Goal: Book appointment/travel/reservation

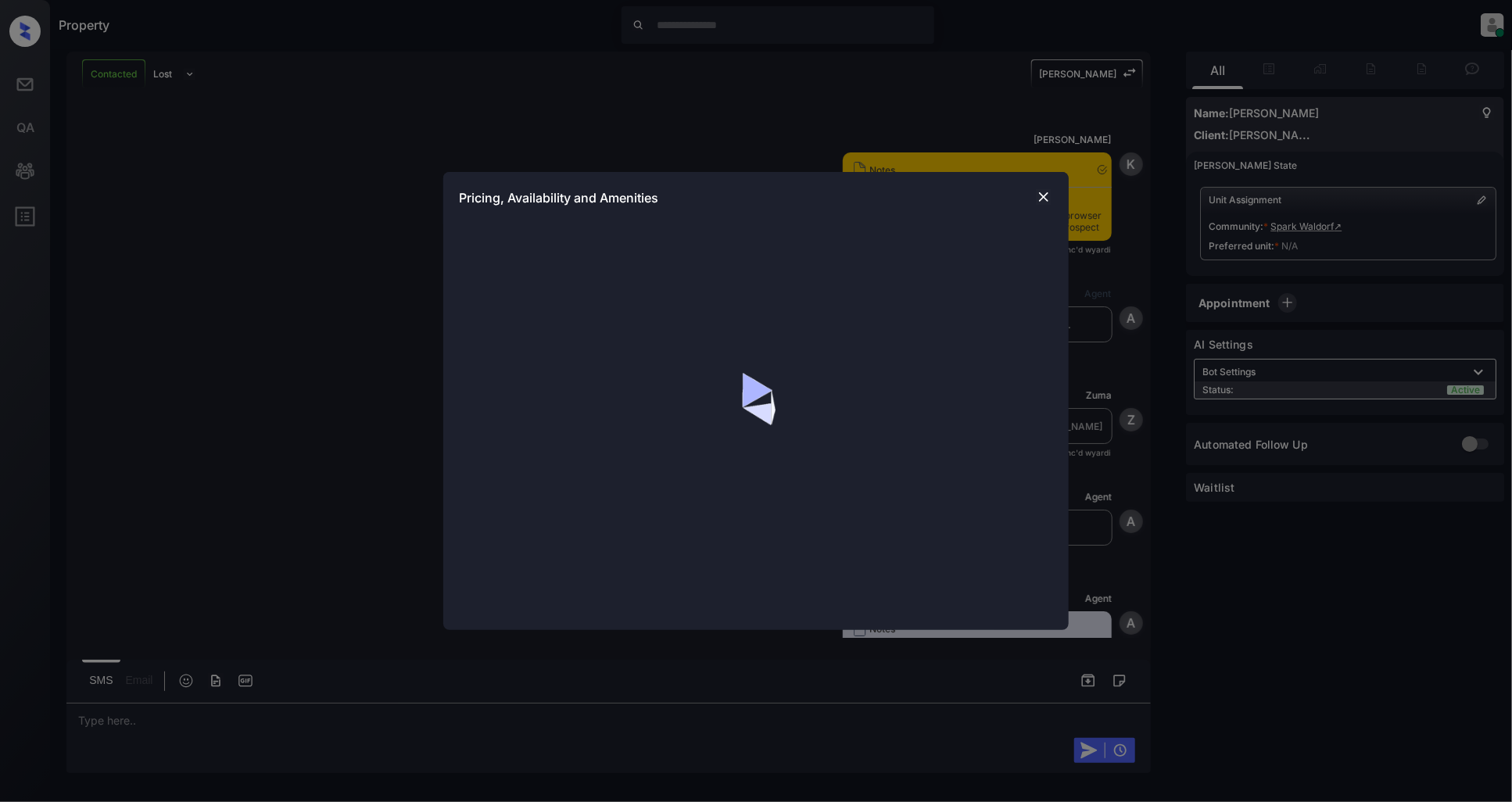
scroll to position [1614, 0]
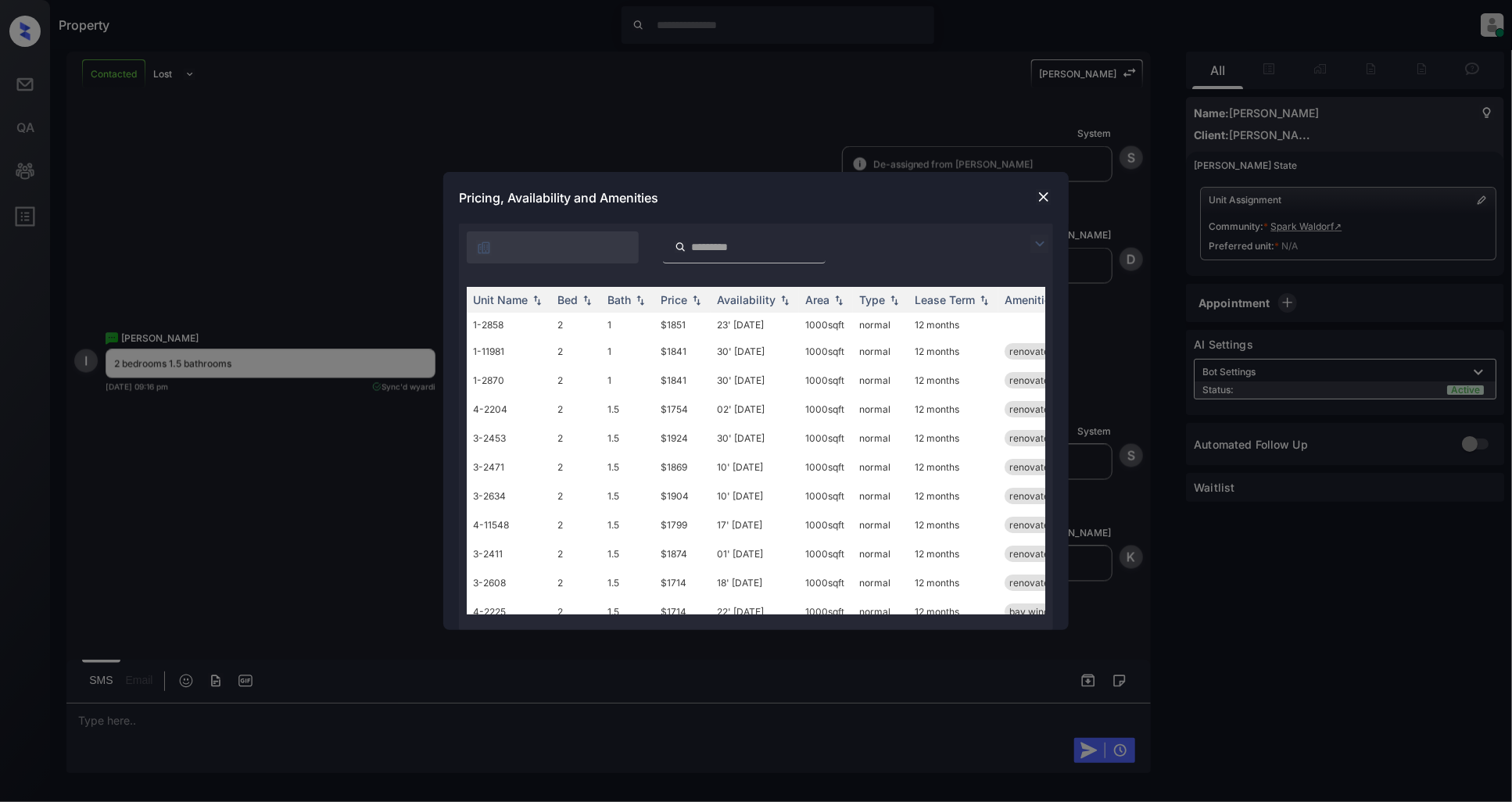
click at [1042, 239] on img at bounding box center [1040, 244] width 19 height 19
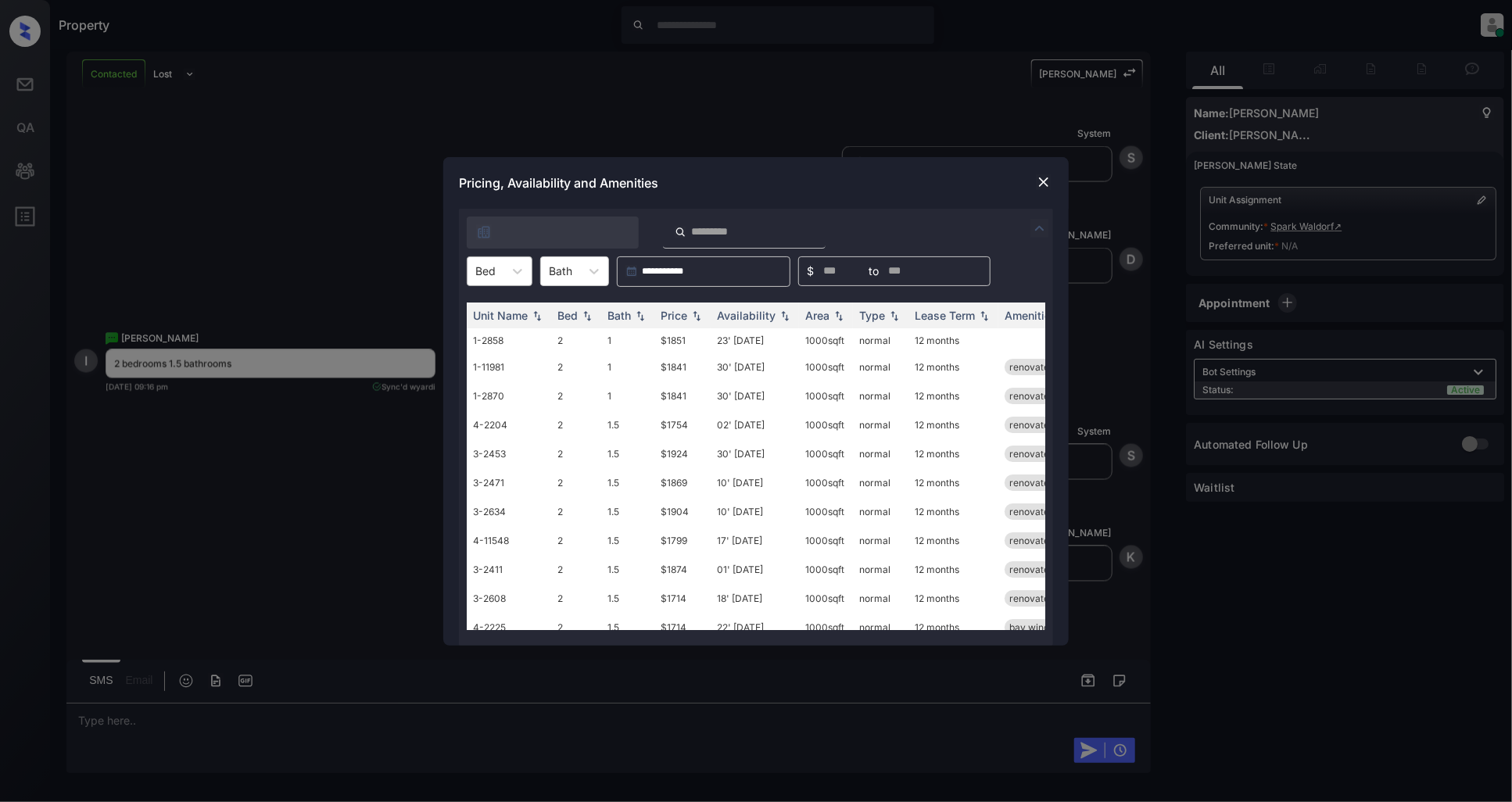
click at [477, 279] on div at bounding box center [485, 271] width 20 height 17
click at [501, 315] on div "2" at bounding box center [499, 309] width 66 height 28
click at [700, 316] on img at bounding box center [696, 314] width 16 height 11
click at [700, 316] on img at bounding box center [696, 315] width 16 height 12
drag, startPoint x: 689, startPoint y: 338, endPoint x: 647, endPoint y: 337, distance: 42.0
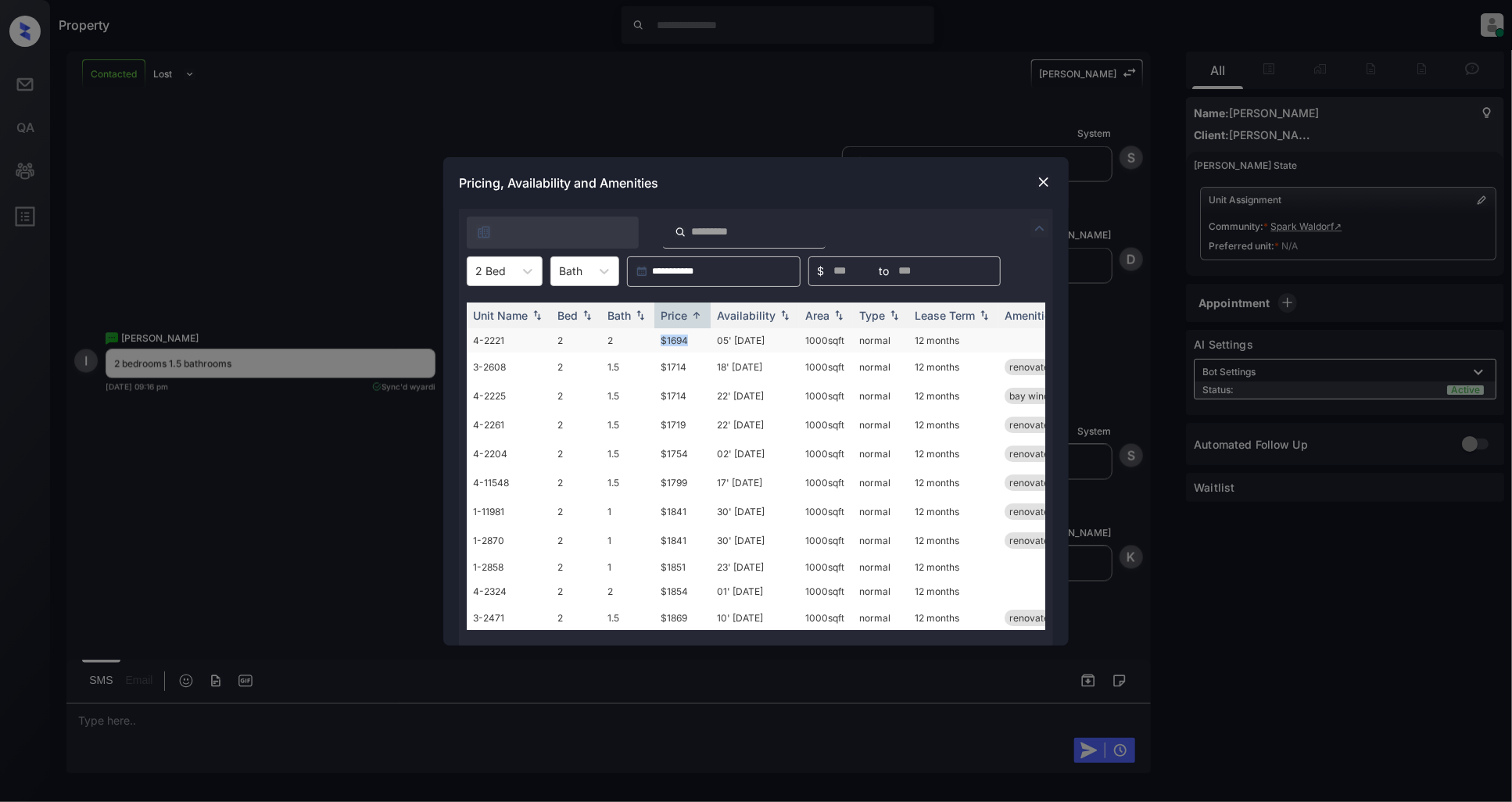
click at [647, 337] on tr "4-2221 2 2 $1694 05' Sep 25 1000 sqft normal 12 months" at bounding box center [874, 340] width 817 height 24
copy tr "$1694"
click at [1043, 186] on img at bounding box center [1043, 182] width 16 height 16
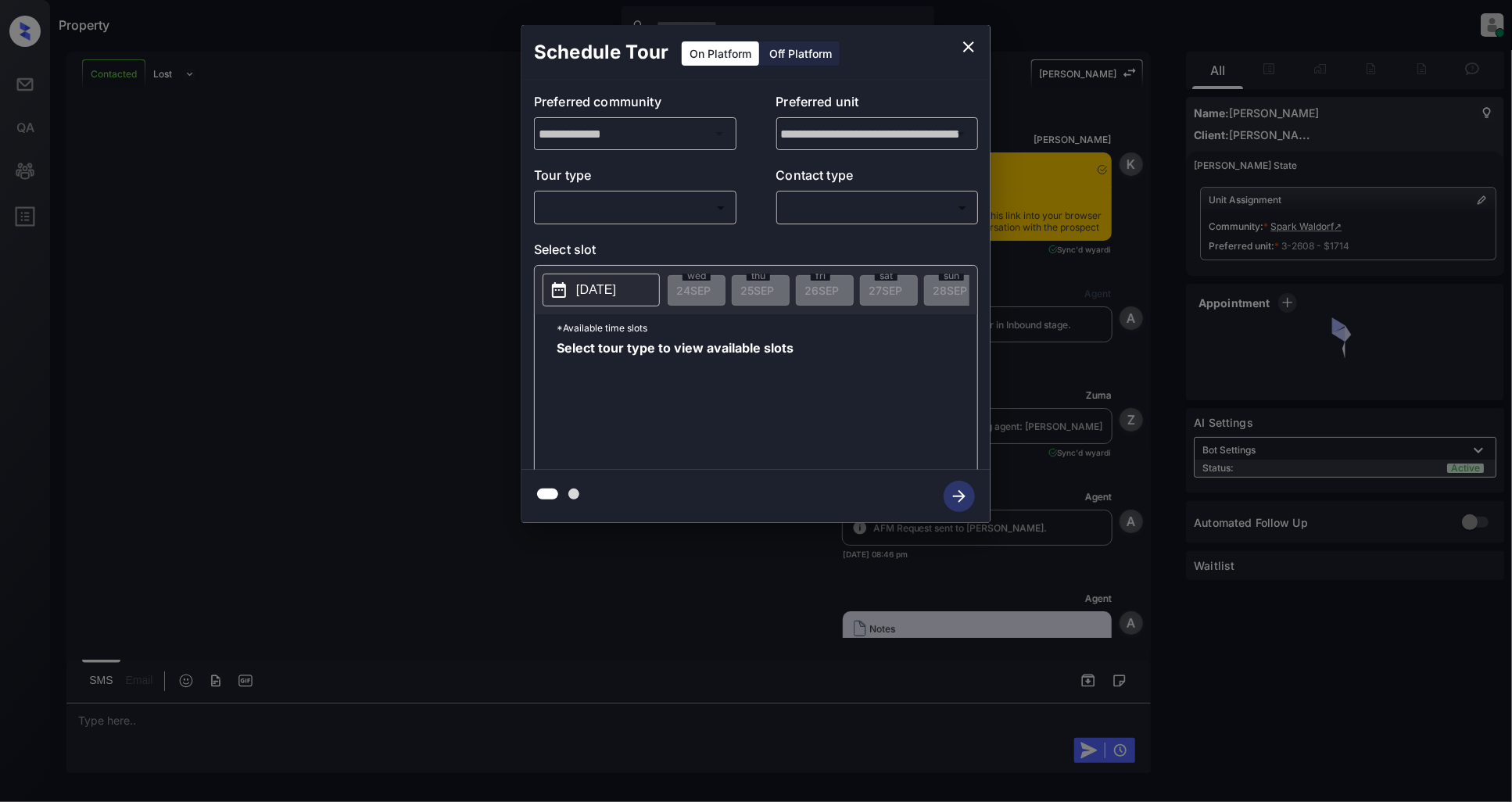
scroll to position [2425, 0]
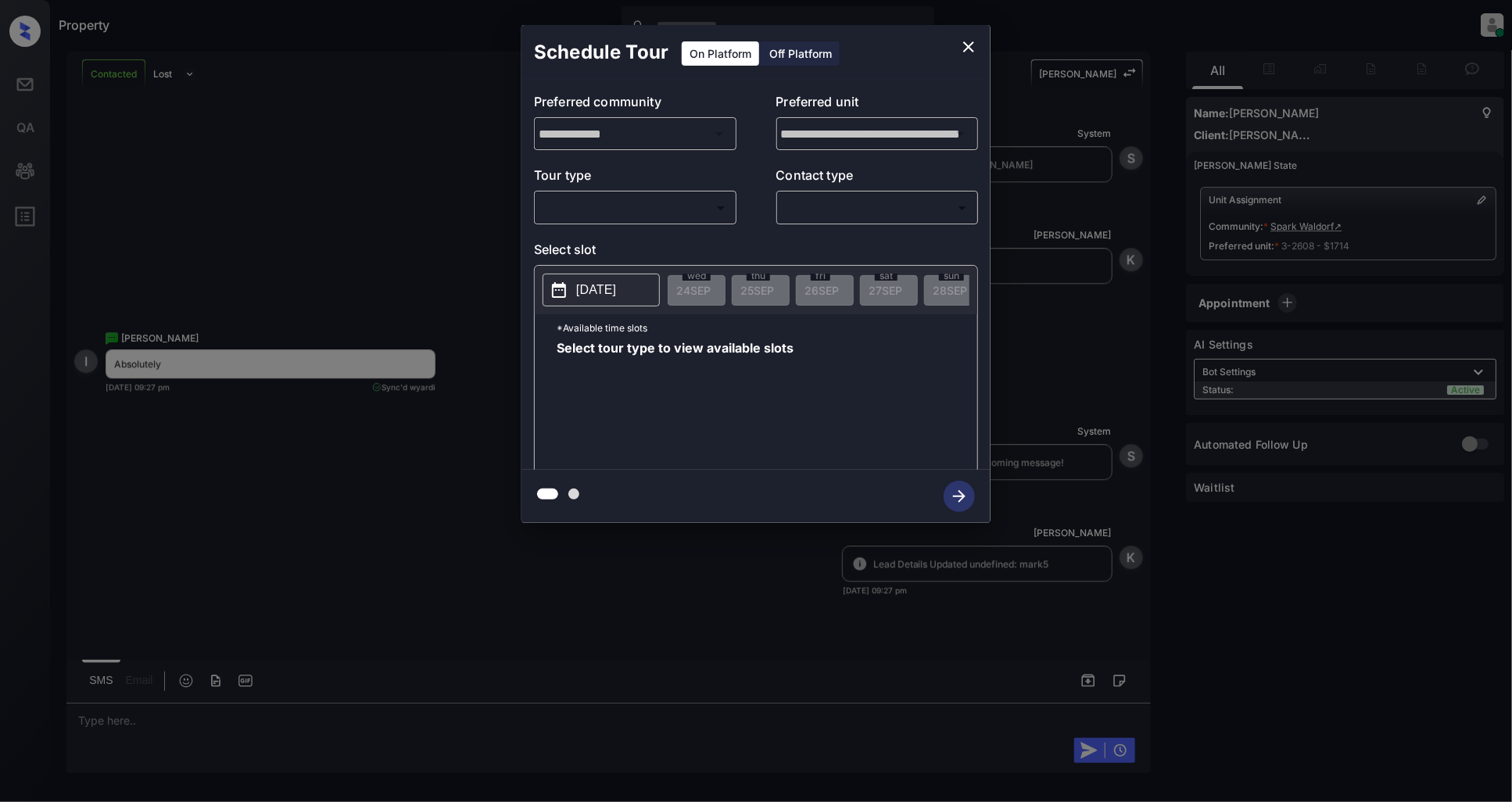
click at [661, 207] on body "Property Patrick Deasis Online Set yourself offline Set yourself on break Profi…" at bounding box center [756, 401] width 1512 height 802
click at [618, 243] on li "In Person" at bounding box center [634, 243] width 192 height 28
type input "********"
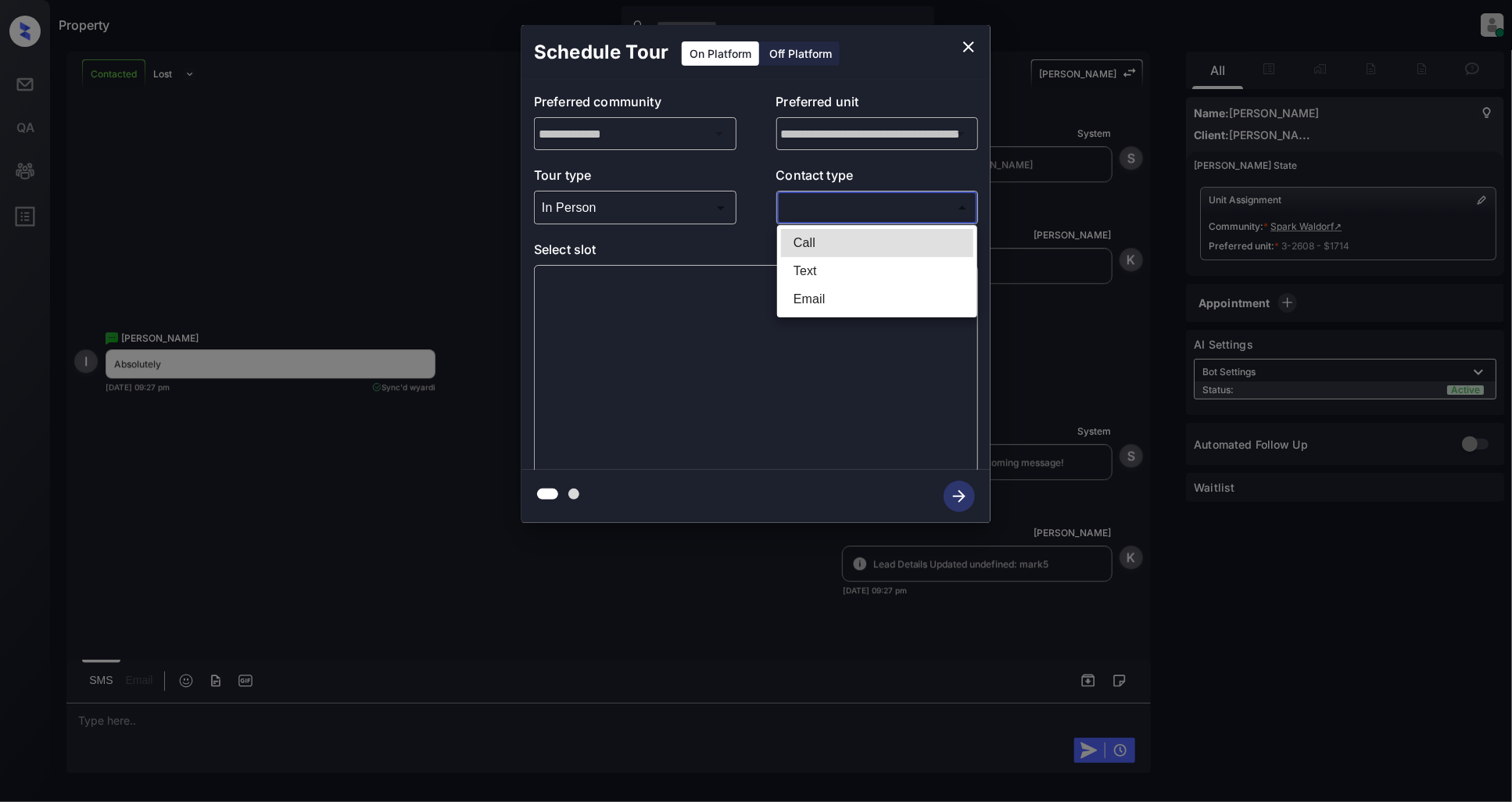
click at [859, 206] on body "Property Patrick Deasis Online Set yourself offline Set yourself on break Profi…" at bounding box center [756, 401] width 1512 height 802
click at [824, 272] on li "Text" at bounding box center [876, 272] width 192 height 28
type input "****"
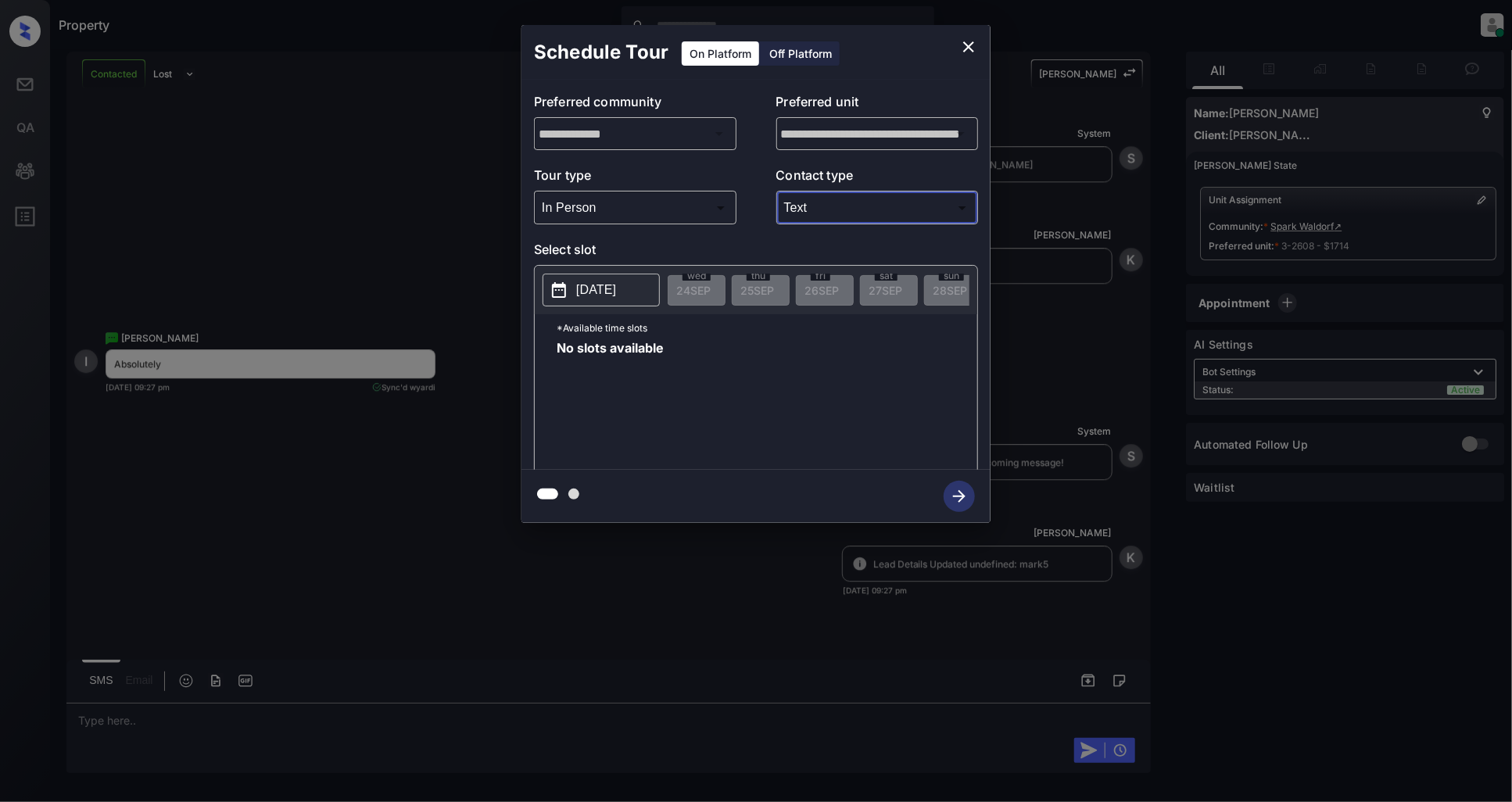
click at [603, 296] on p "[DATE]" at bounding box center [596, 290] width 40 height 19
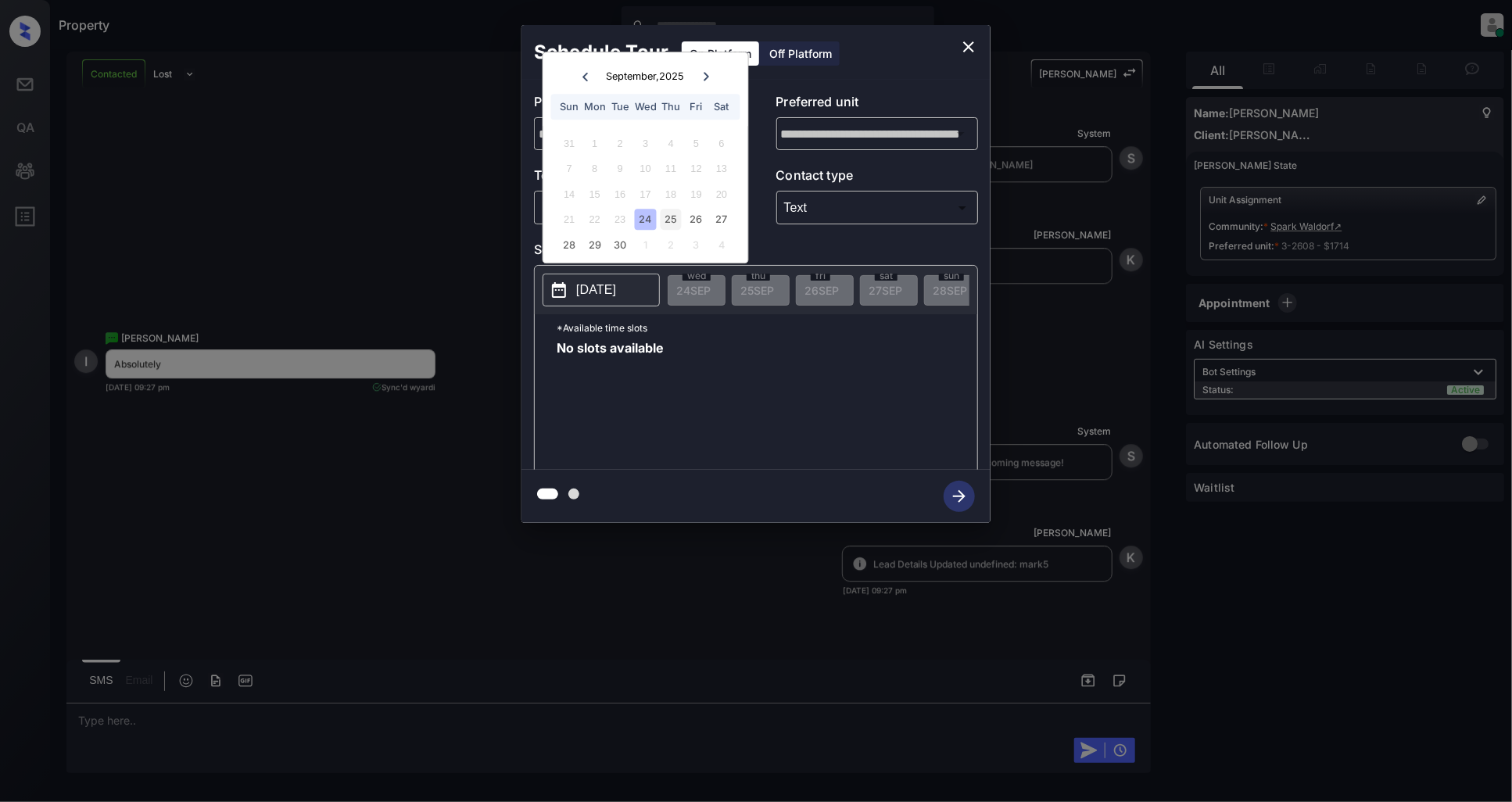
click at [666, 216] on div "25" at bounding box center [670, 220] width 21 height 21
click at [688, 213] on div "26" at bounding box center [695, 220] width 21 height 21
click at [732, 221] on div "27" at bounding box center [720, 220] width 21 height 21
click at [581, 241] on div "28 29 30 1 2 3 4" at bounding box center [646, 244] width 195 height 25
click at [574, 240] on div "28" at bounding box center [569, 245] width 21 height 21
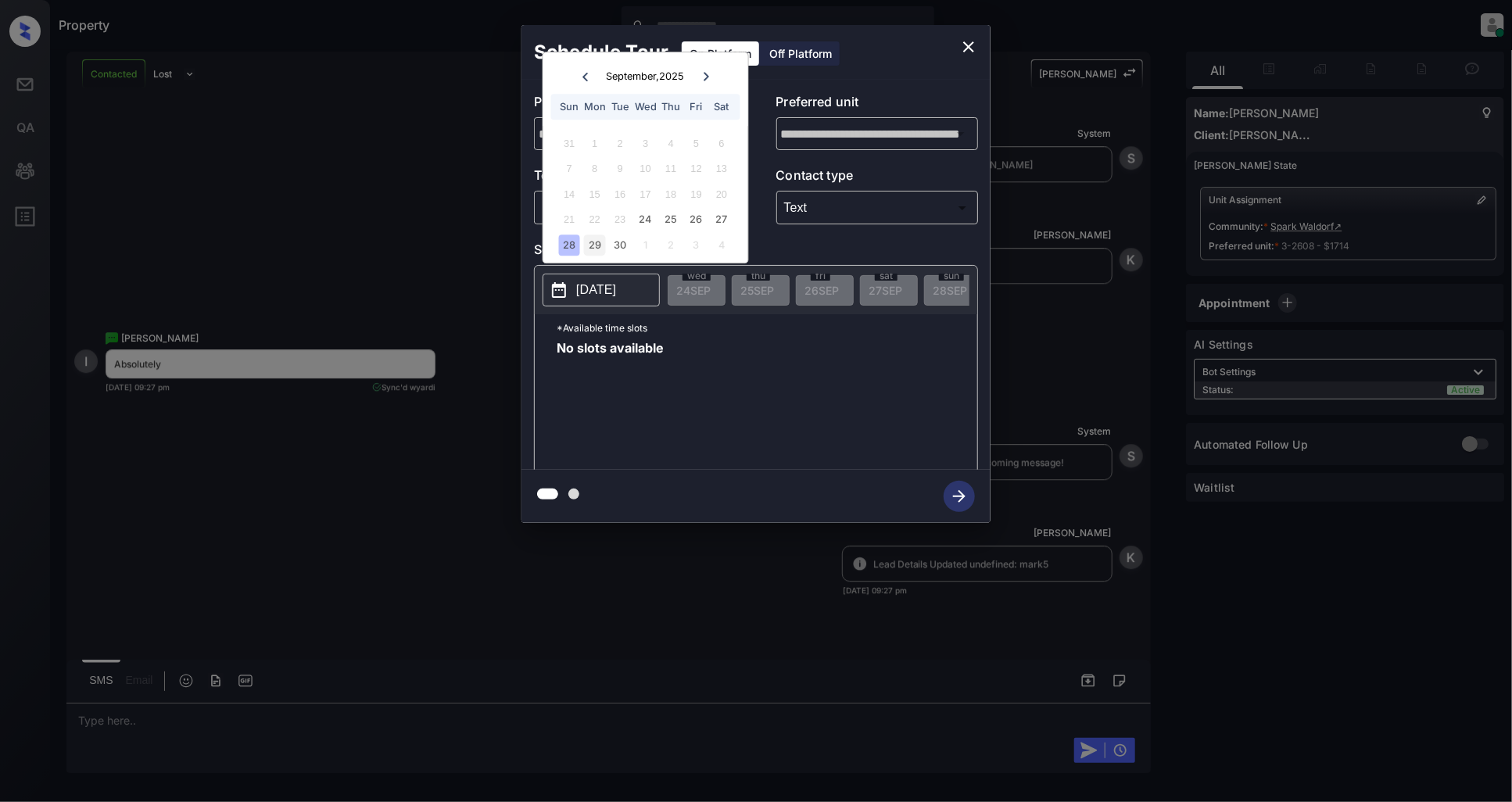
click at [598, 246] on div "29" at bounding box center [594, 245] width 21 height 21
click at [615, 246] on div "30" at bounding box center [620, 245] width 21 height 21
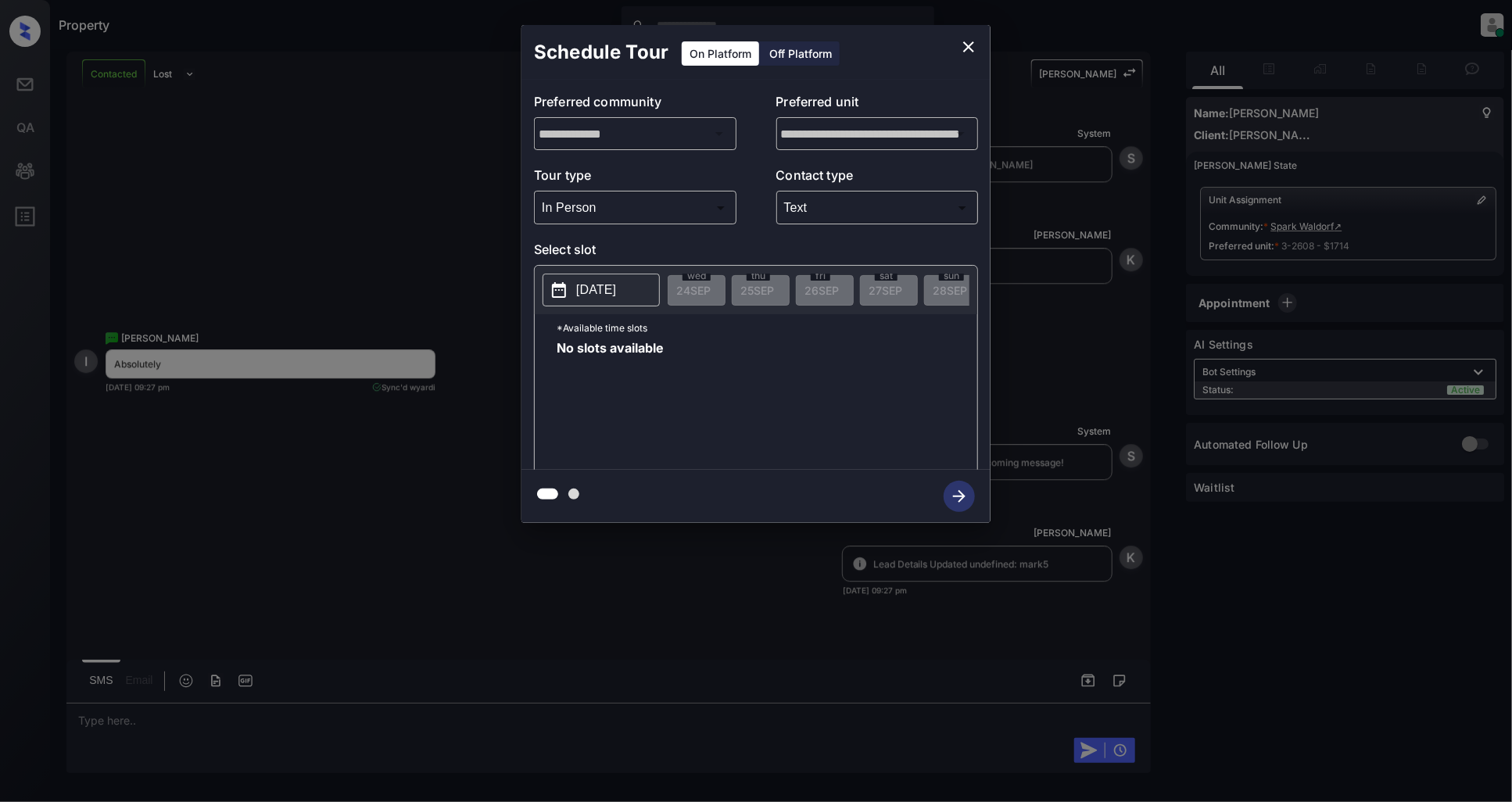
click at [758, 360] on div "No slots available" at bounding box center [767, 404] width 421 height 125
click at [605, 276] on button "2025-09-30" at bounding box center [601, 290] width 117 height 33
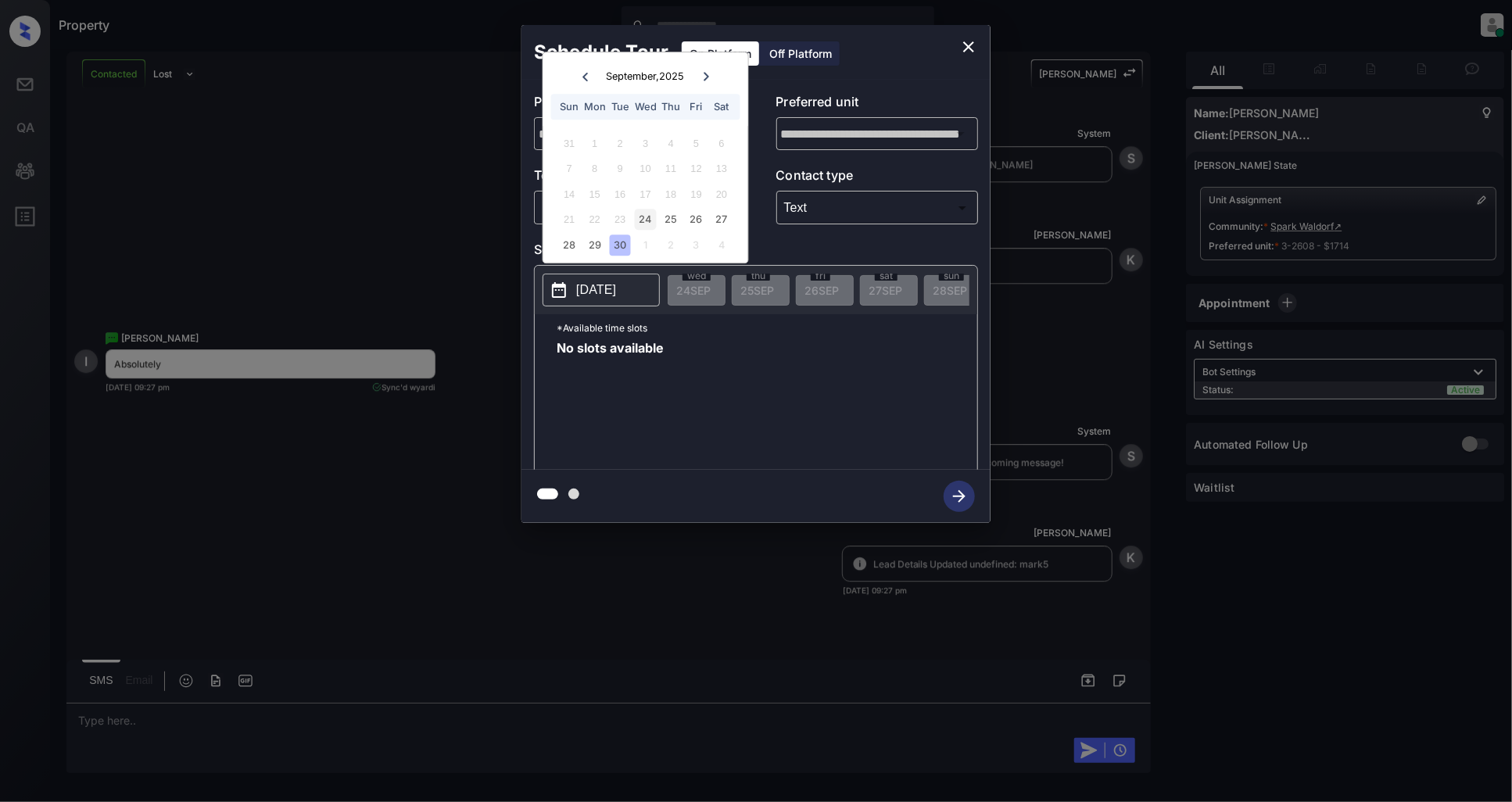
click at [650, 217] on div "24" at bounding box center [645, 220] width 21 height 21
click at [662, 217] on div "25" at bounding box center [670, 220] width 21 height 21
click at [704, 79] on icon at bounding box center [705, 76] width 9 height 9
click at [607, 141] on div "28 29 30 1 2 3 4" at bounding box center [646, 142] width 195 height 25
click at [596, 143] on div "29" at bounding box center [594, 143] width 21 height 21
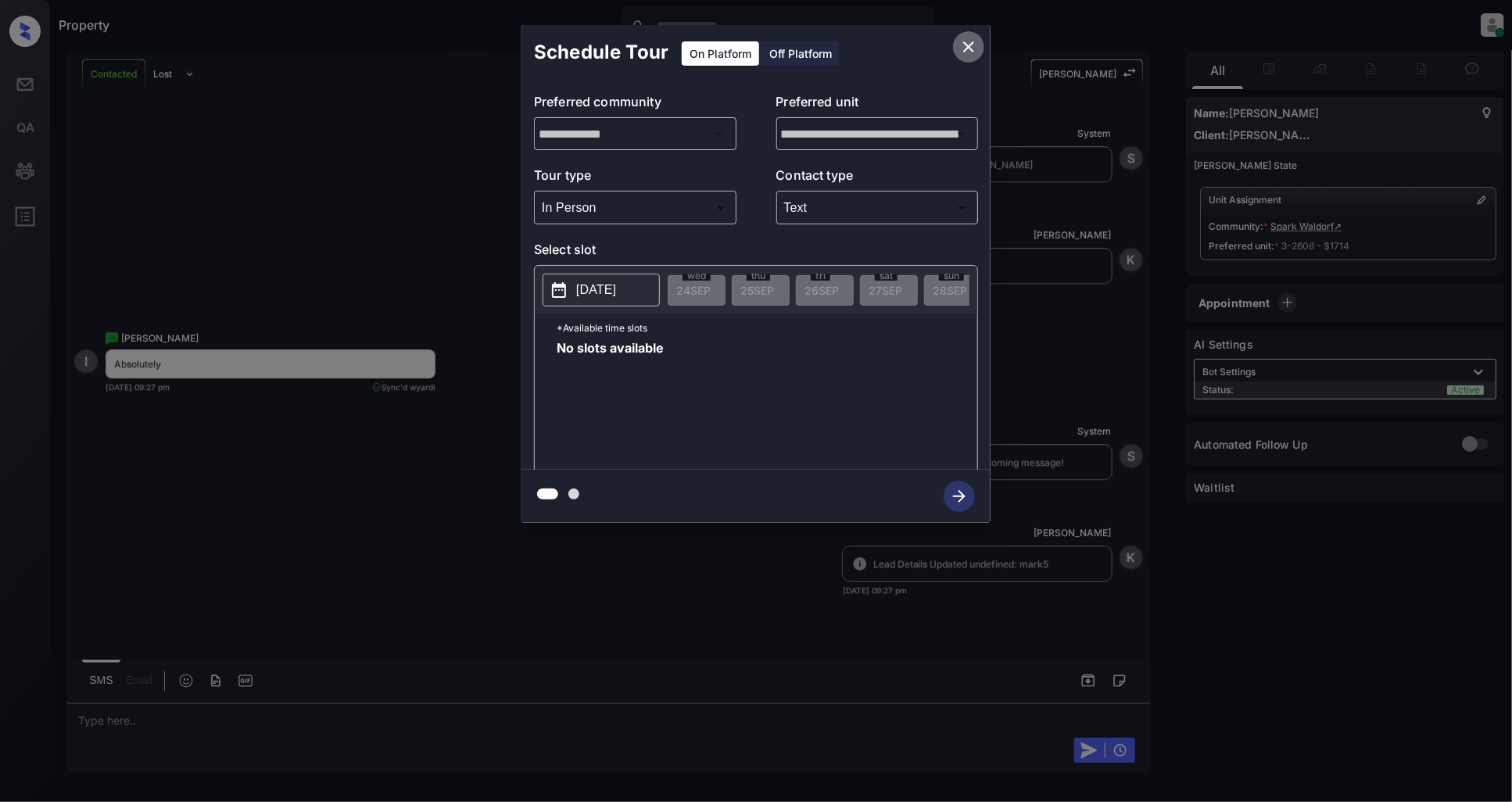
click at [966, 48] on icon "close" at bounding box center [968, 47] width 19 height 19
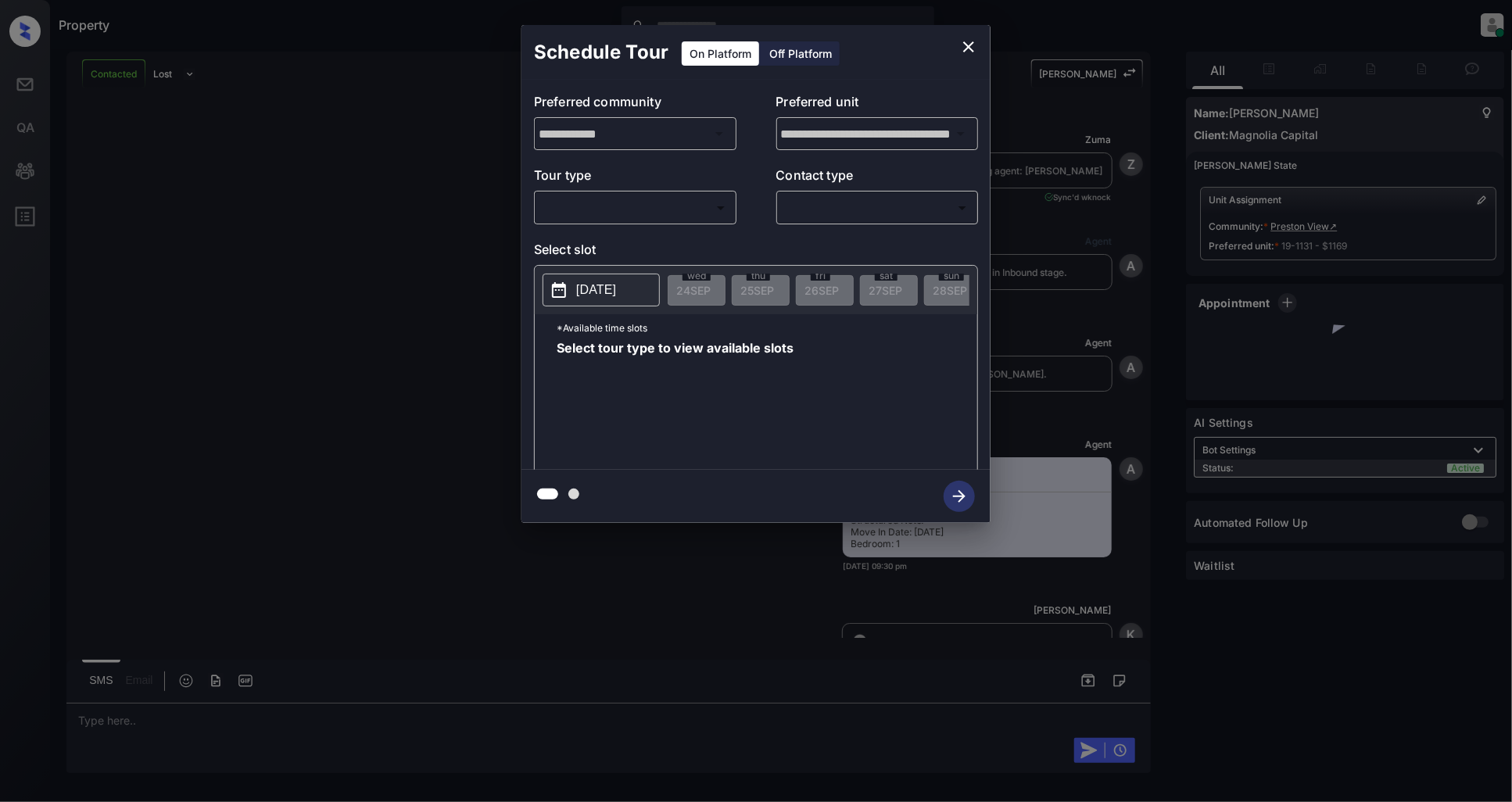
scroll to position [1115, 0]
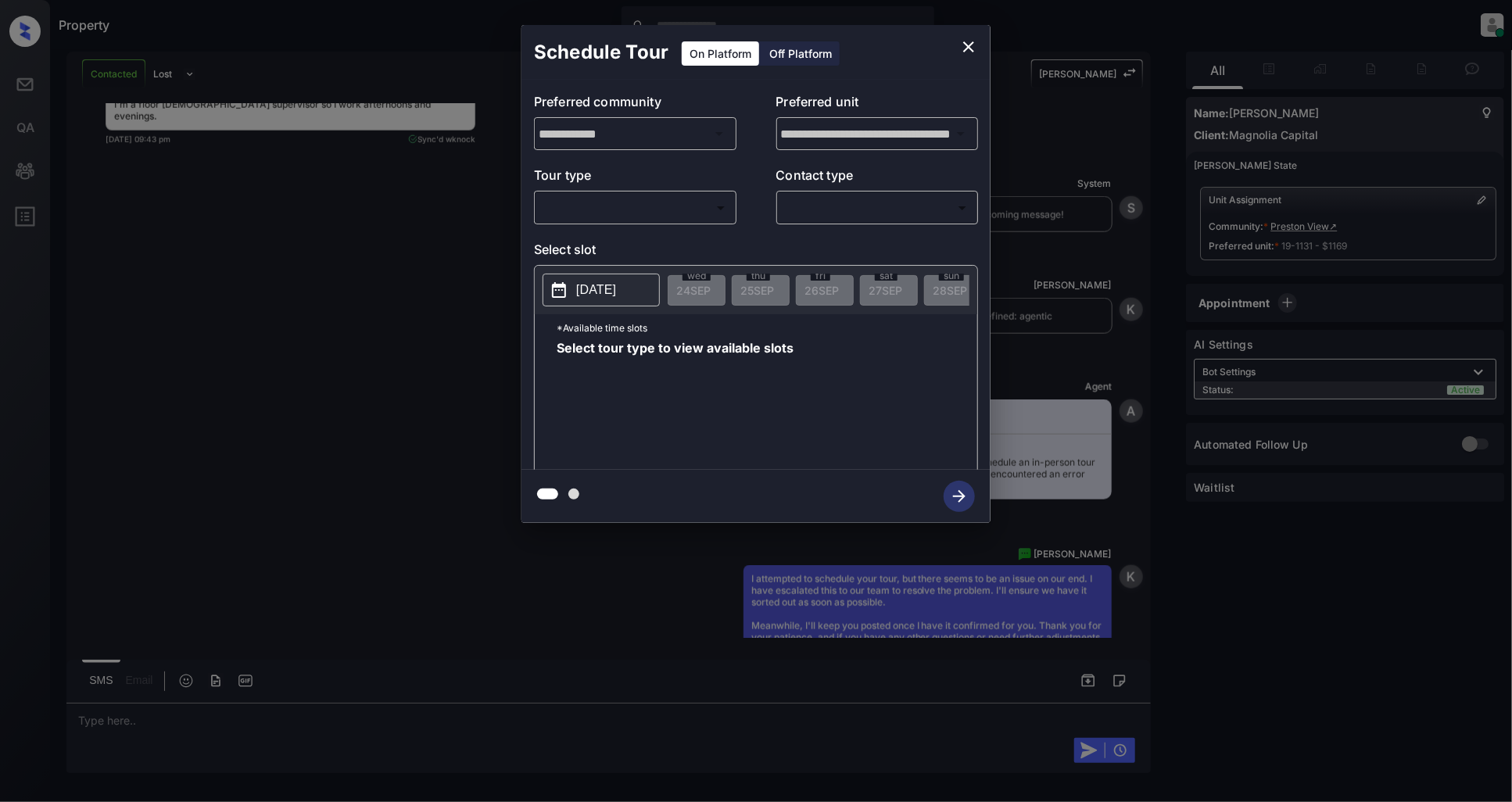
click at [651, 215] on body "Property Patrick Deasis Online Set yourself offline Set yourself on break Profi…" at bounding box center [756, 401] width 1512 height 802
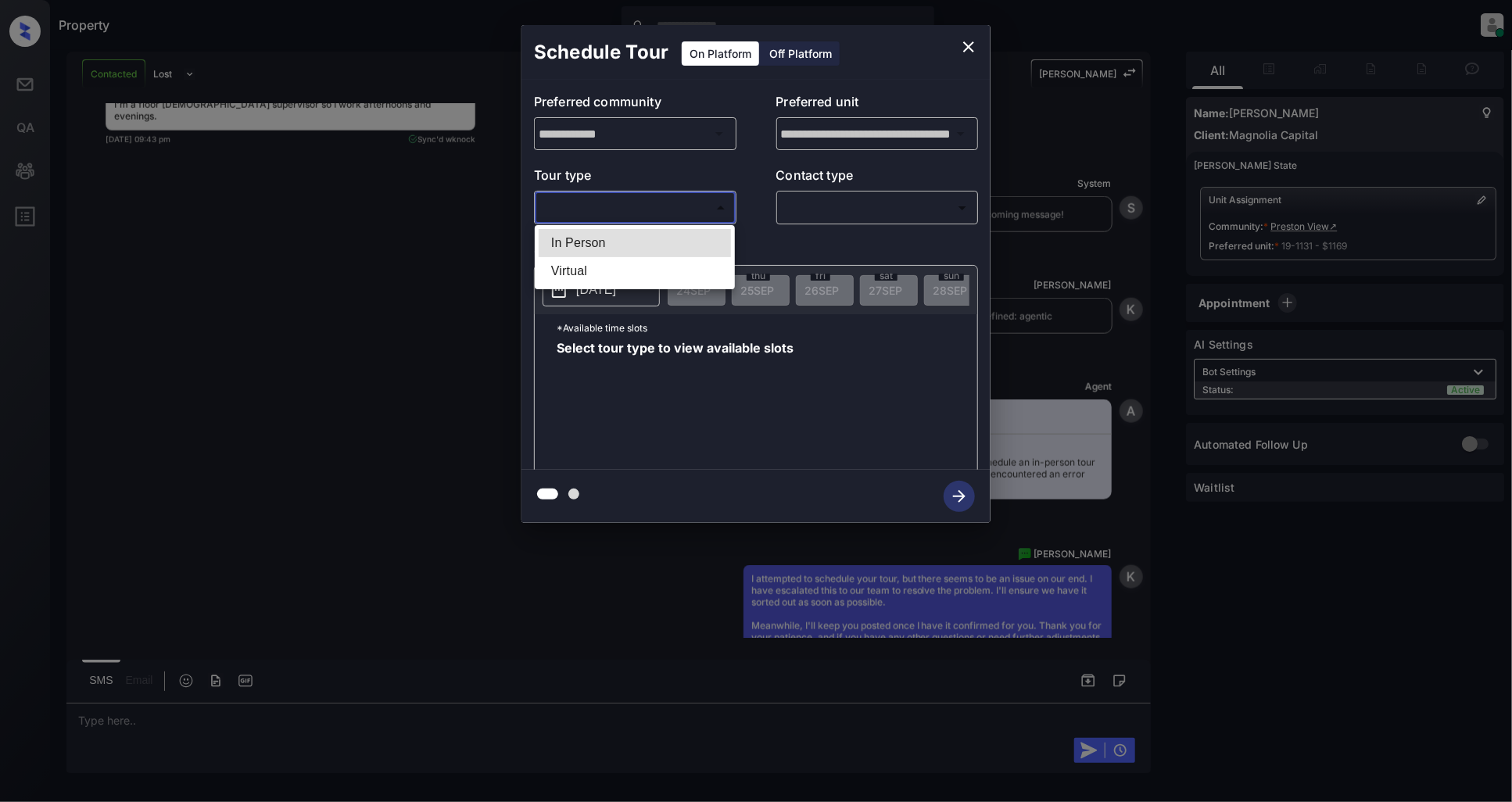
click at [560, 250] on li "In Person" at bounding box center [634, 243] width 192 height 28
type input "********"
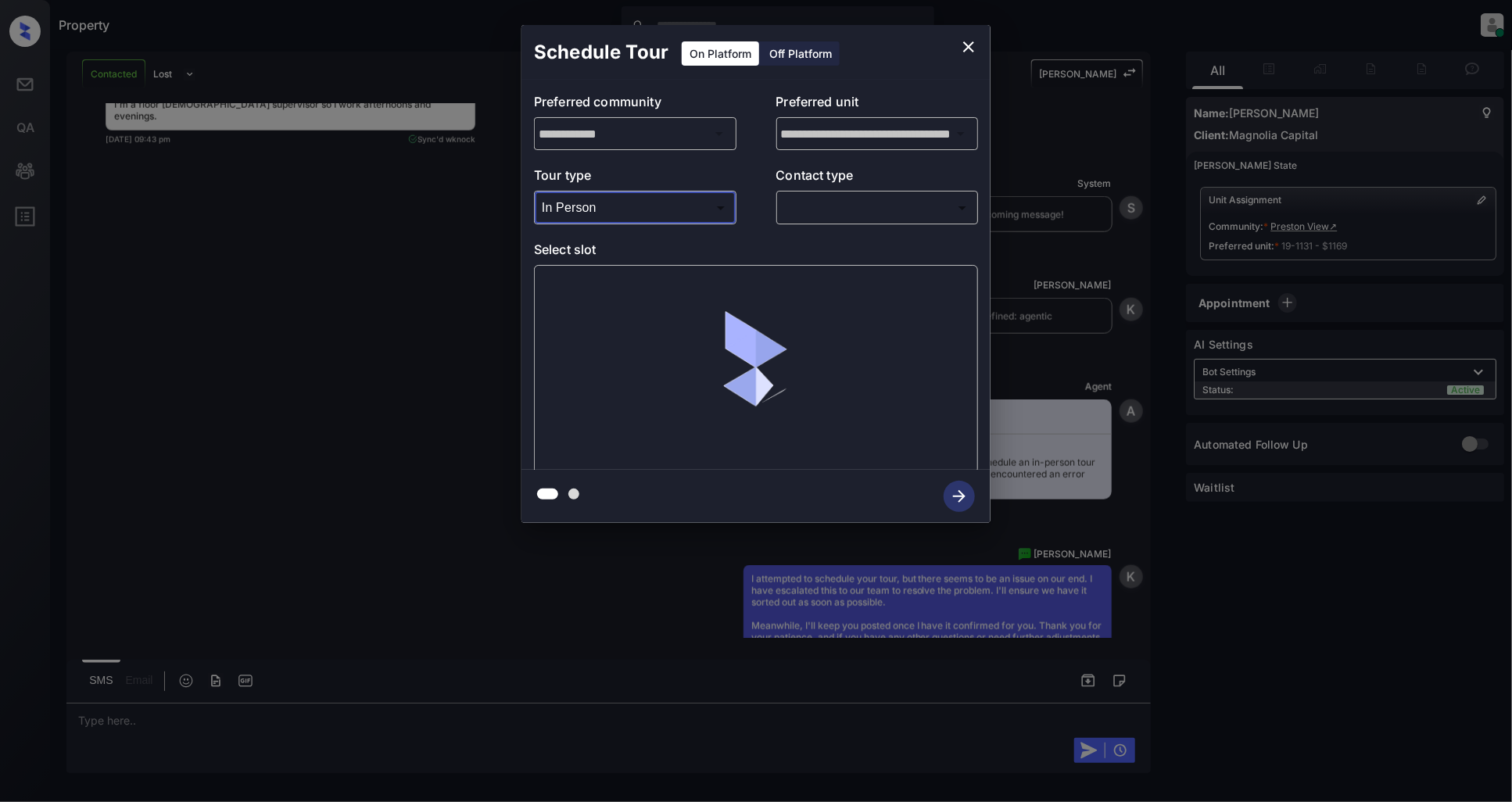
click at [853, 227] on div "**********" at bounding box center [756, 275] width 470 height 390
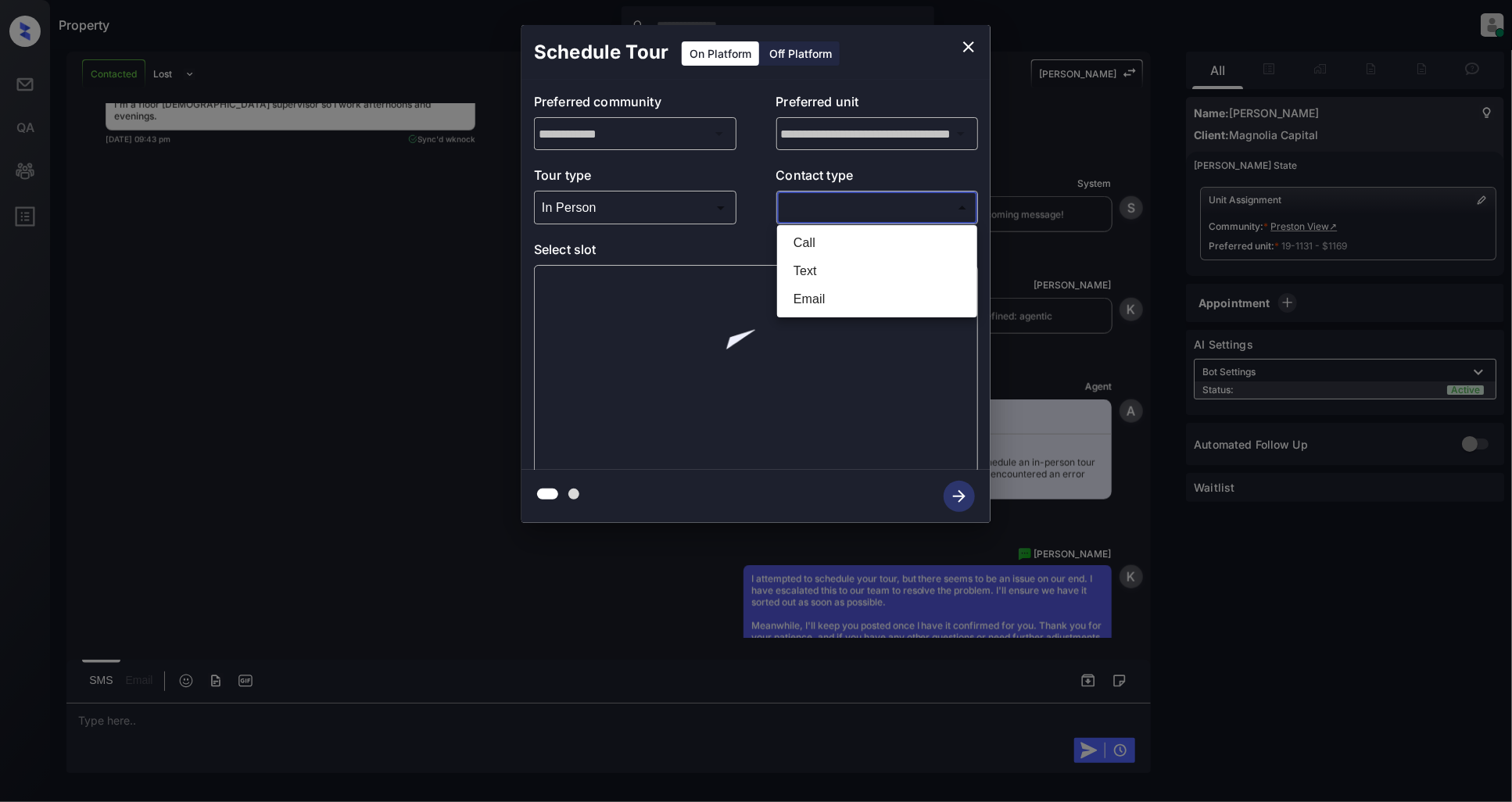
click at [850, 207] on body "Property Patrick Deasis Online Set yourself offline Set yourself on break Profi…" at bounding box center [756, 401] width 1512 height 802
click at [814, 271] on li "Text" at bounding box center [876, 272] width 192 height 28
type input "****"
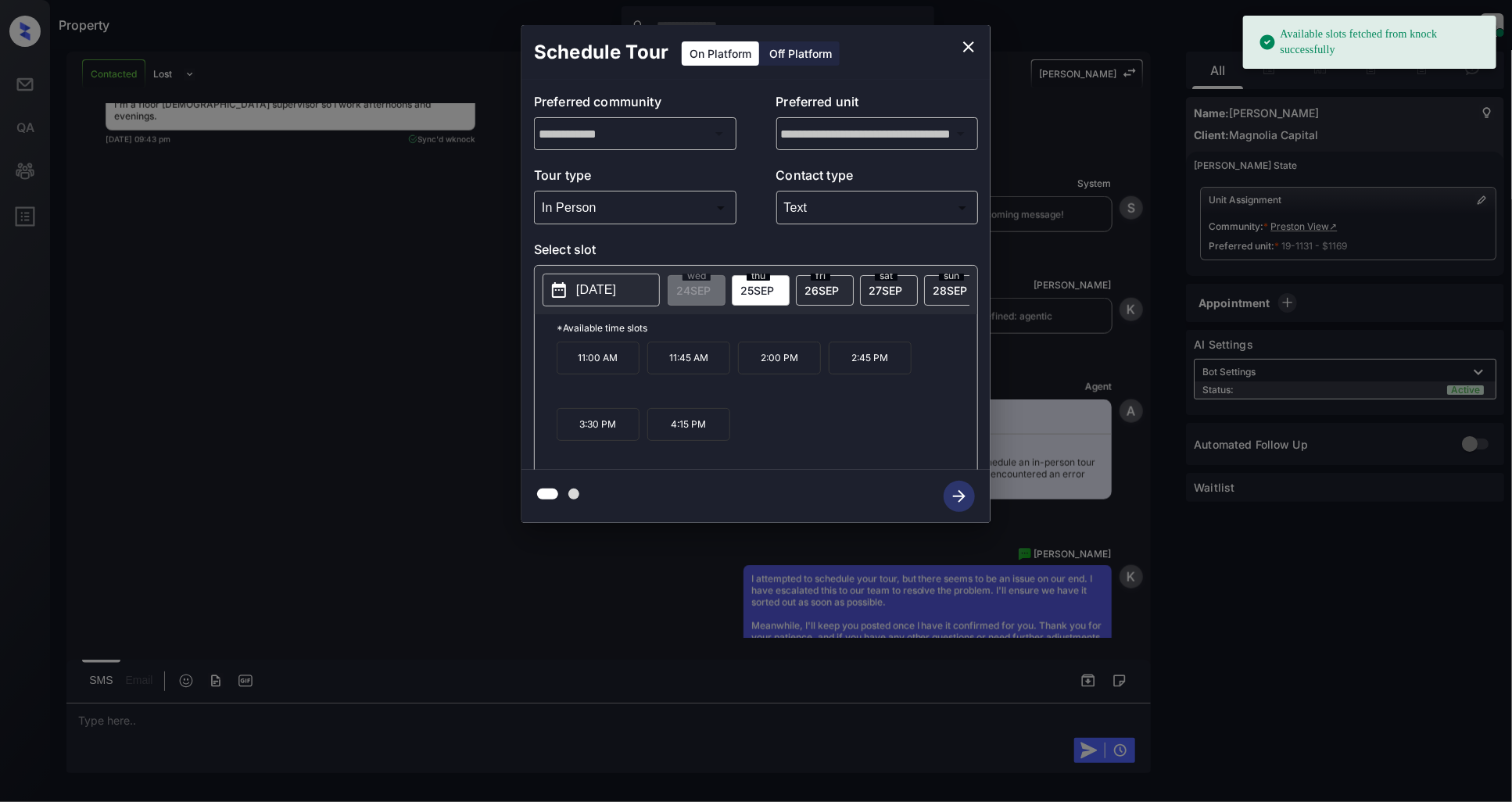
click at [608, 293] on p "[DATE]" at bounding box center [596, 290] width 40 height 19
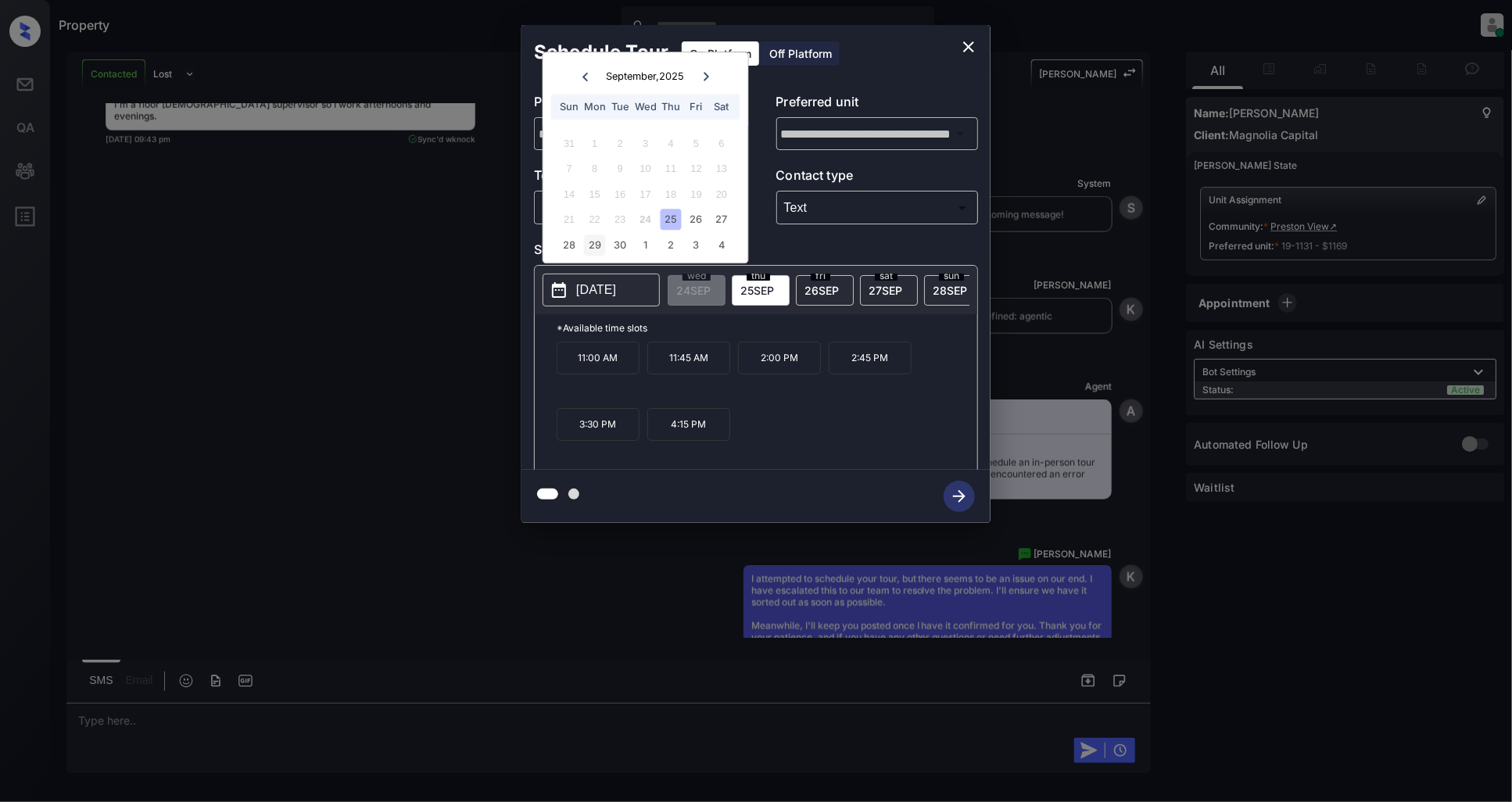
click at [594, 250] on div "29" at bounding box center [594, 245] width 21 height 21
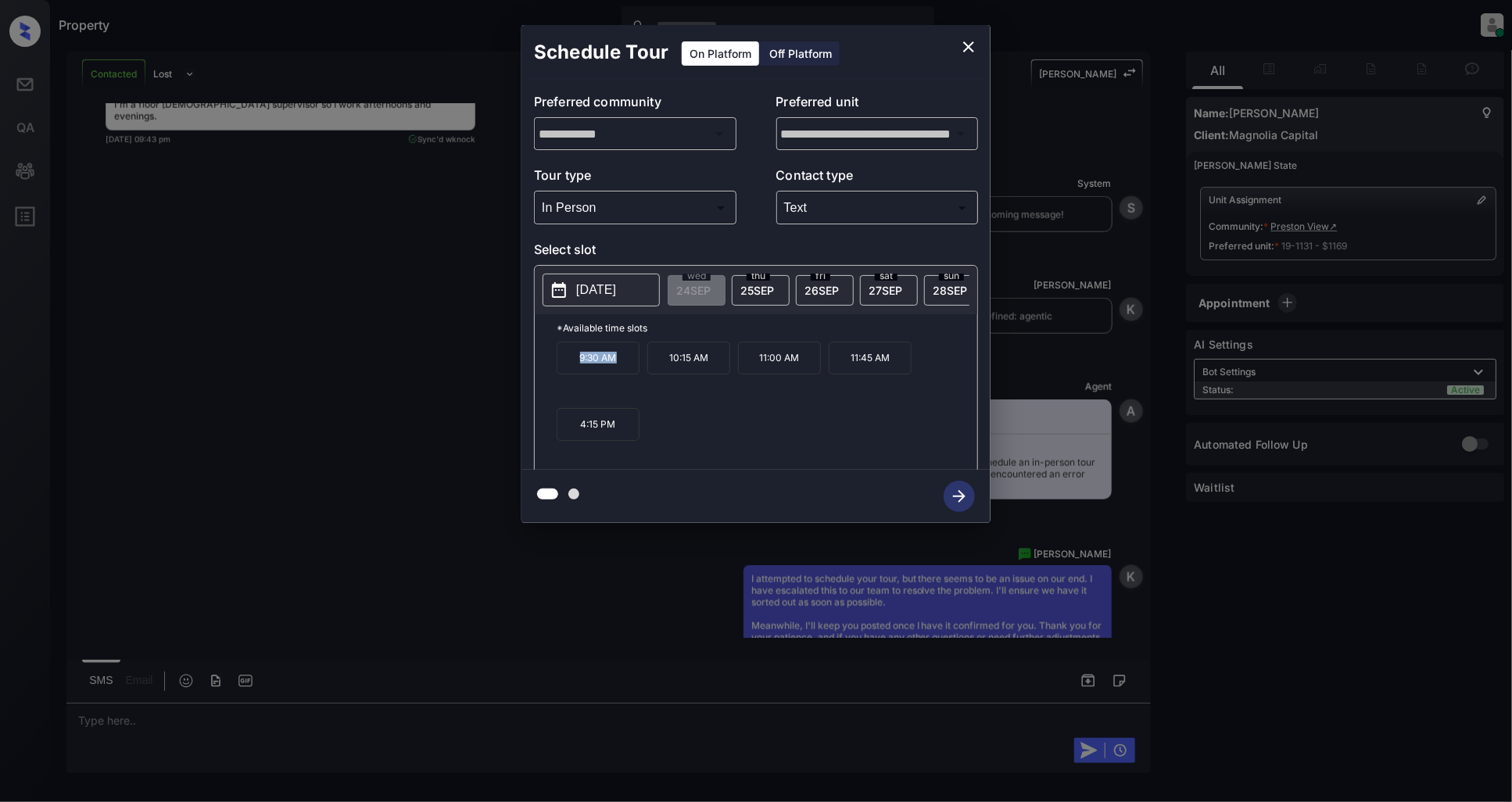
drag, startPoint x: 636, startPoint y: 360, endPoint x: 541, endPoint y: 363, distance: 95.0
click at [541, 363] on div "*Available time slots 9:30 AM 10:15 AM 11:00 AM 11:45 AM 4:15 PM" at bounding box center [756, 394] width 443 height 160
copy p "9:30 AM"
drag, startPoint x: 807, startPoint y: 368, endPoint x: 757, endPoint y: 370, distance: 50.0
click at [757, 370] on p "11:00 AM" at bounding box center [779, 357] width 83 height 33
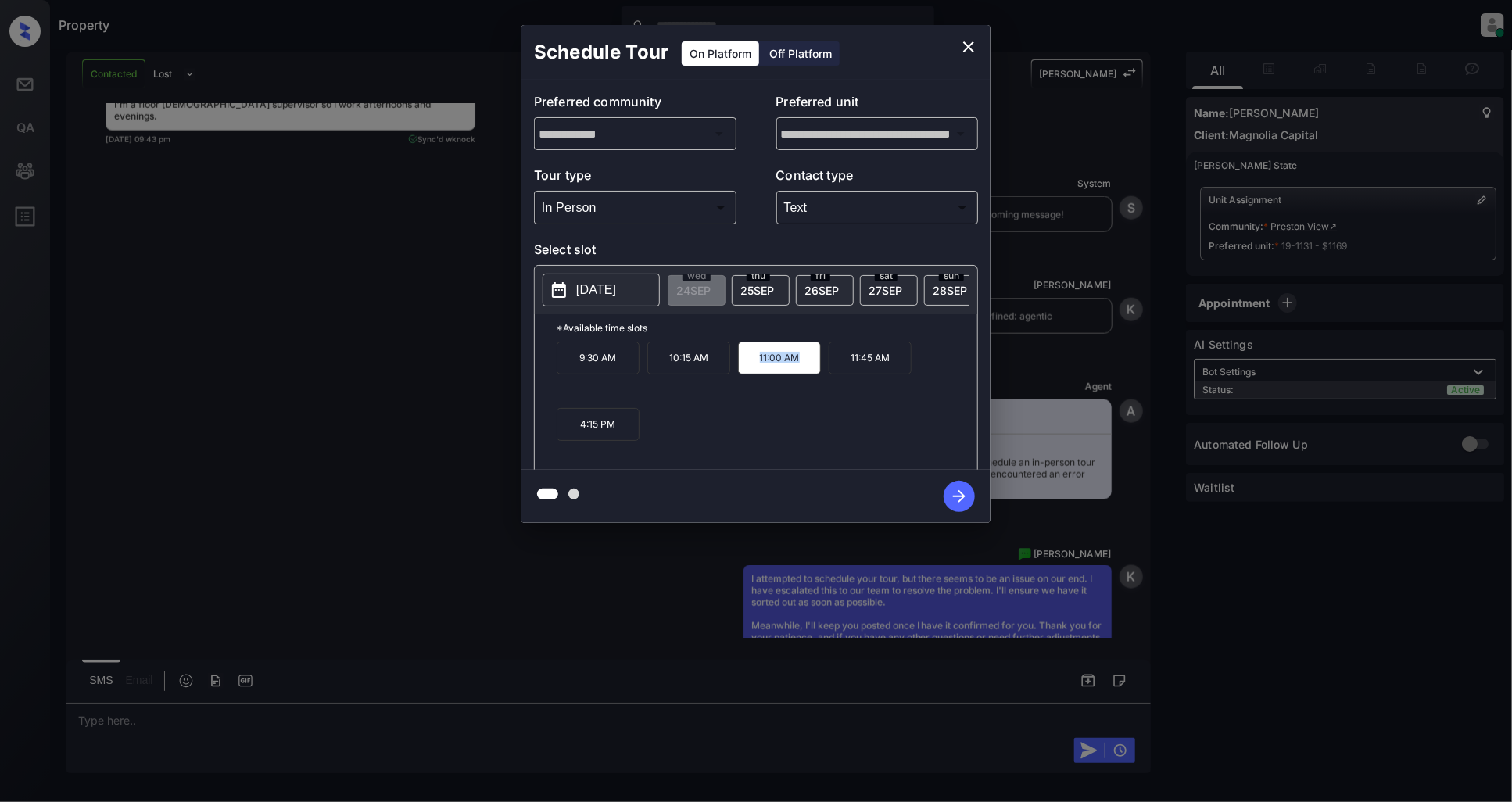
copy p "11:00 AM"
drag, startPoint x: 615, startPoint y: 438, endPoint x: 580, endPoint y: 437, distance: 35.0
click at [580, 437] on p "4:15 PM" at bounding box center [598, 424] width 83 height 33
copy p "4:15 PM"
click at [970, 43] on icon "close" at bounding box center [968, 47] width 19 height 19
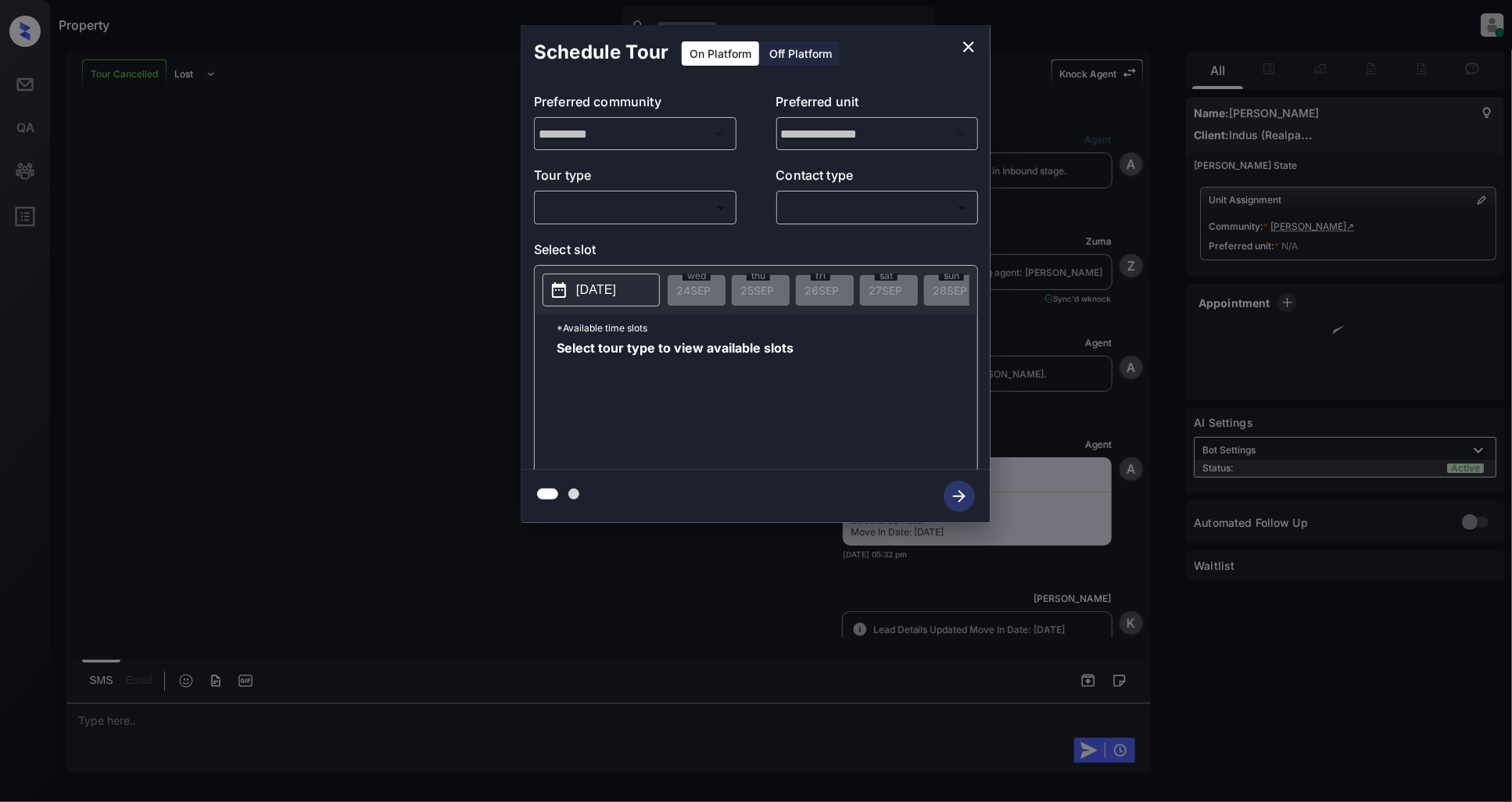
scroll to position [3066, 0]
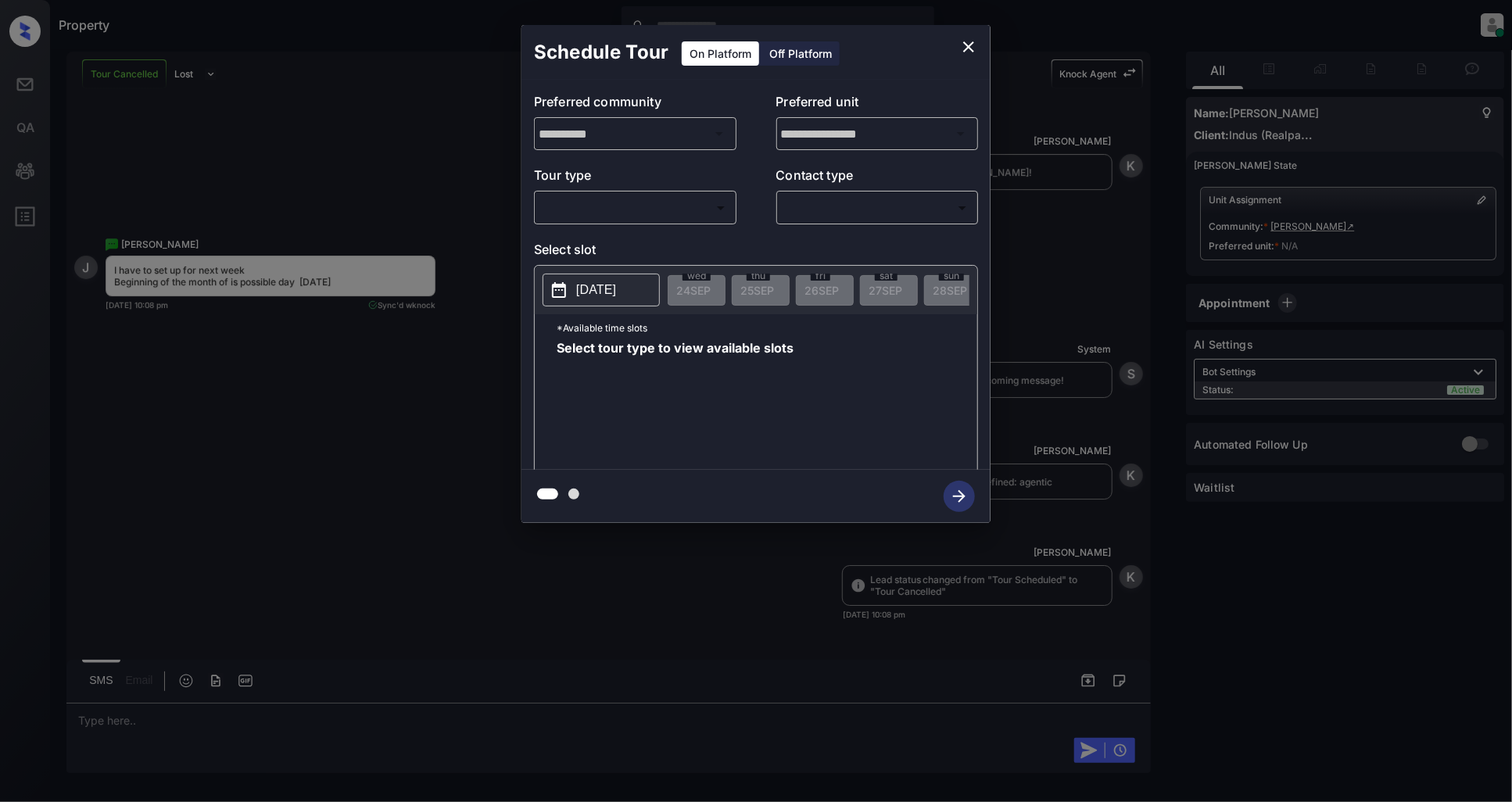
click at [637, 201] on body "Property [PERSON_NAME] Online Set yourself offline Set yourself on break Profil…" at bounding box center [756, 401] width 1512 height 802
click at [577, 247] on li "In Person" at bounding box center [634, 243] width 192 height 28
type input "********"
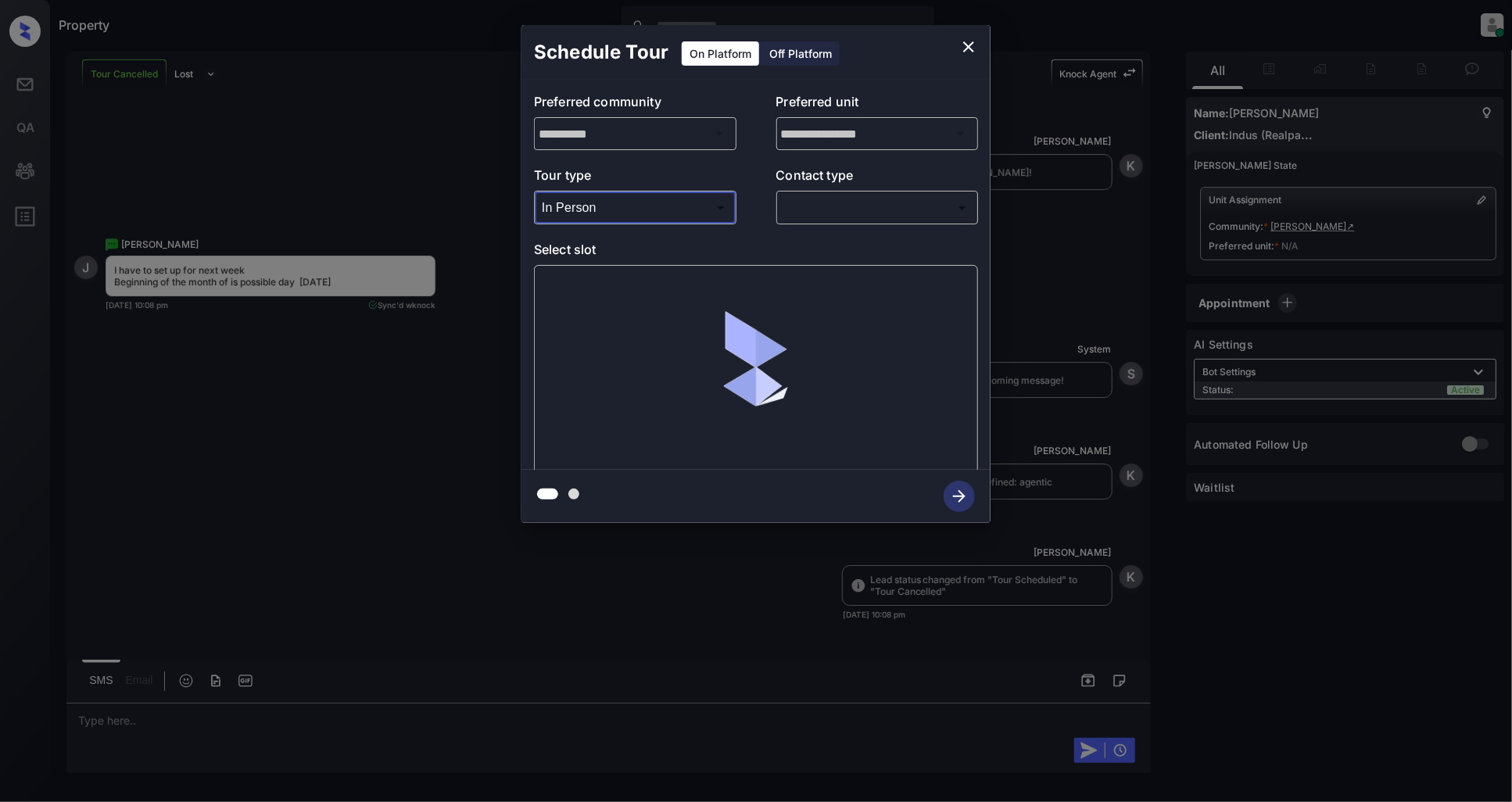
click at [820, 212] on body "Property [PERSON_NAME] Online Set yourself offline Set yourself on break Profil…" at bounding box center [756, 401] width 1512 height 802
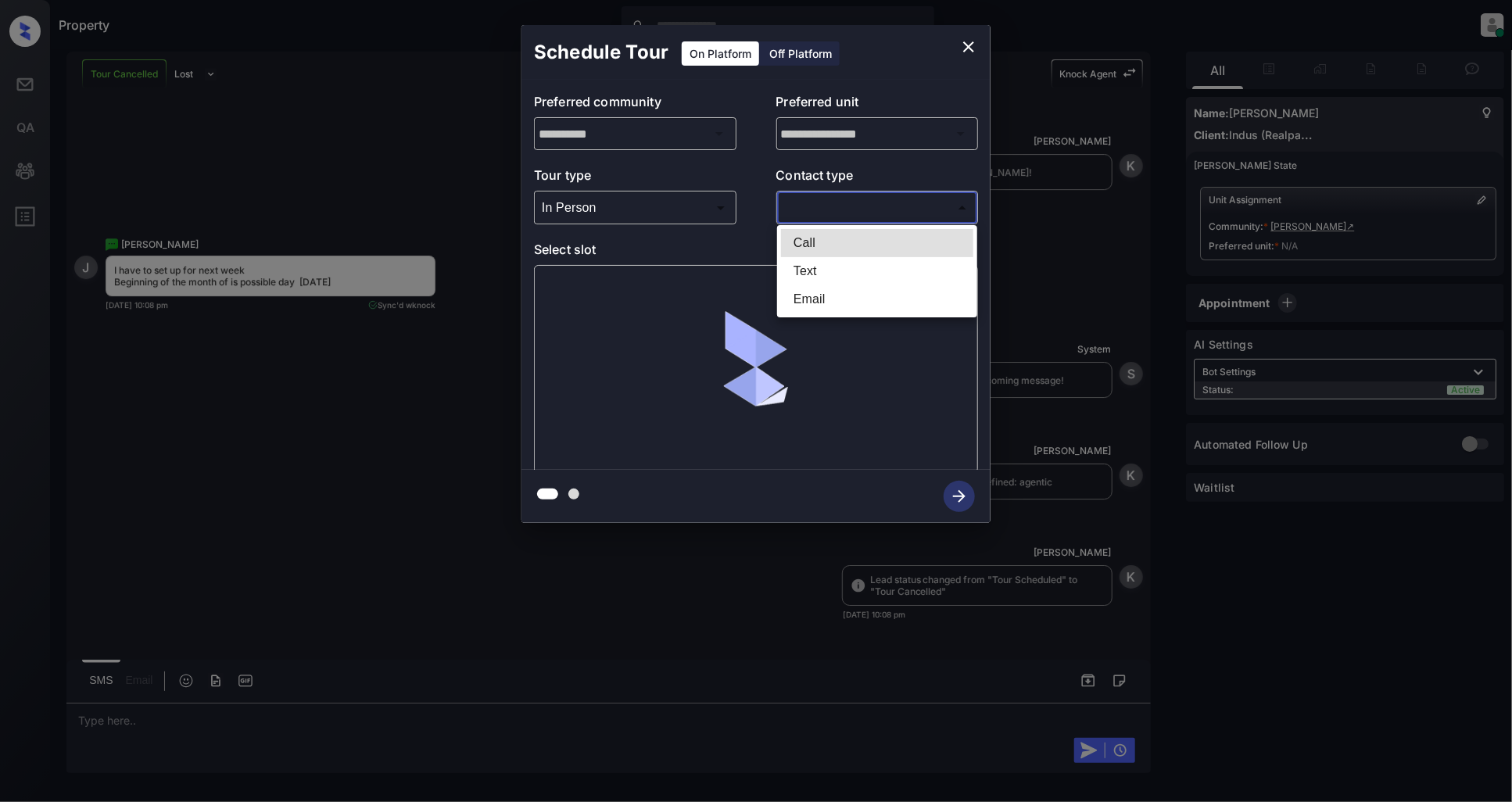
click at [807, 271] on li "Text" at bounding box center [876, 272] width 192 height 28
type input "****"
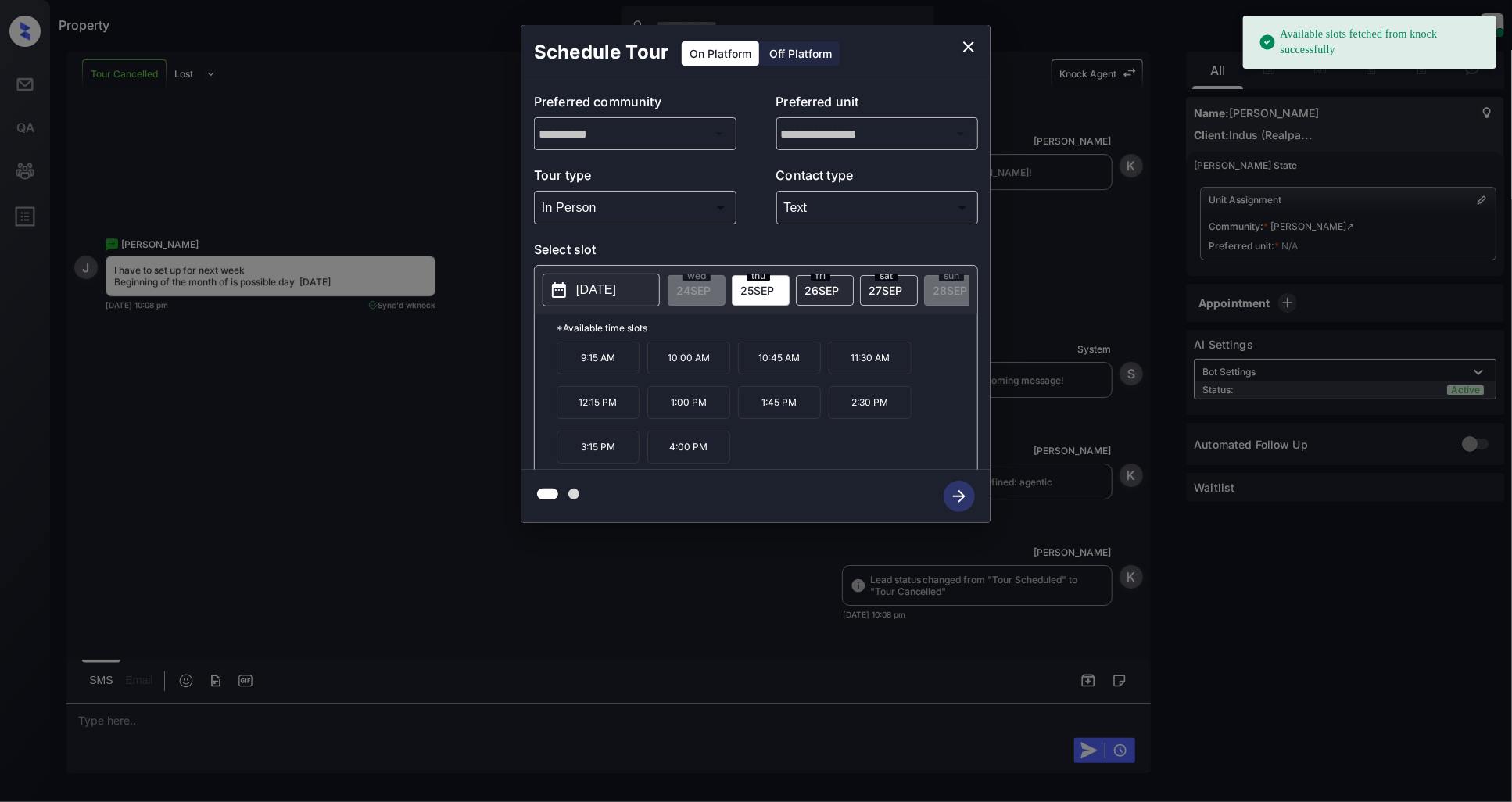
click at [604, 281] on p "[DATE]" at bounding box center [596, 290] width 40 height 19
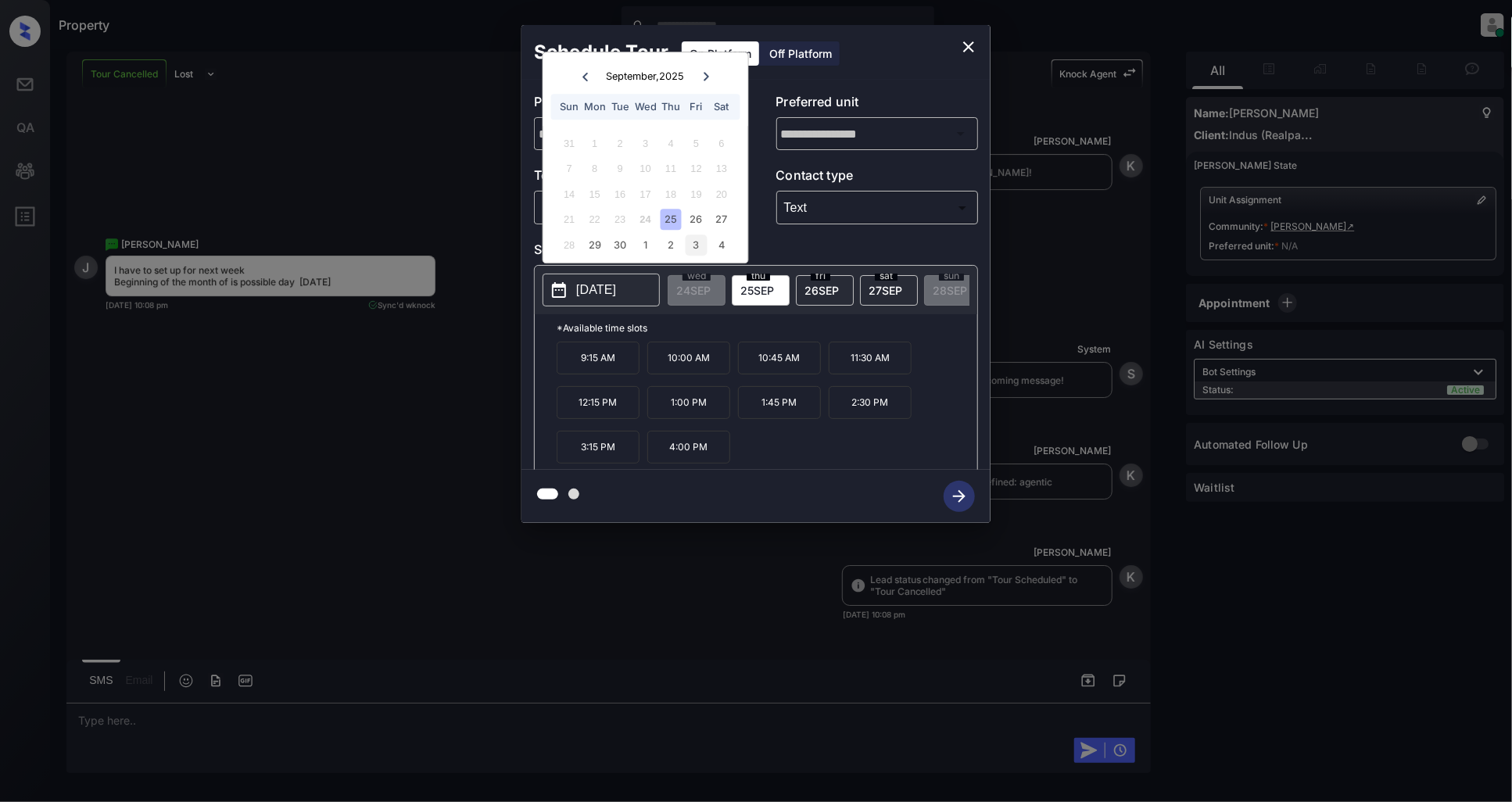
click at [698, 245] on div "3" at bounding box center [695, 245] width 21 height 21
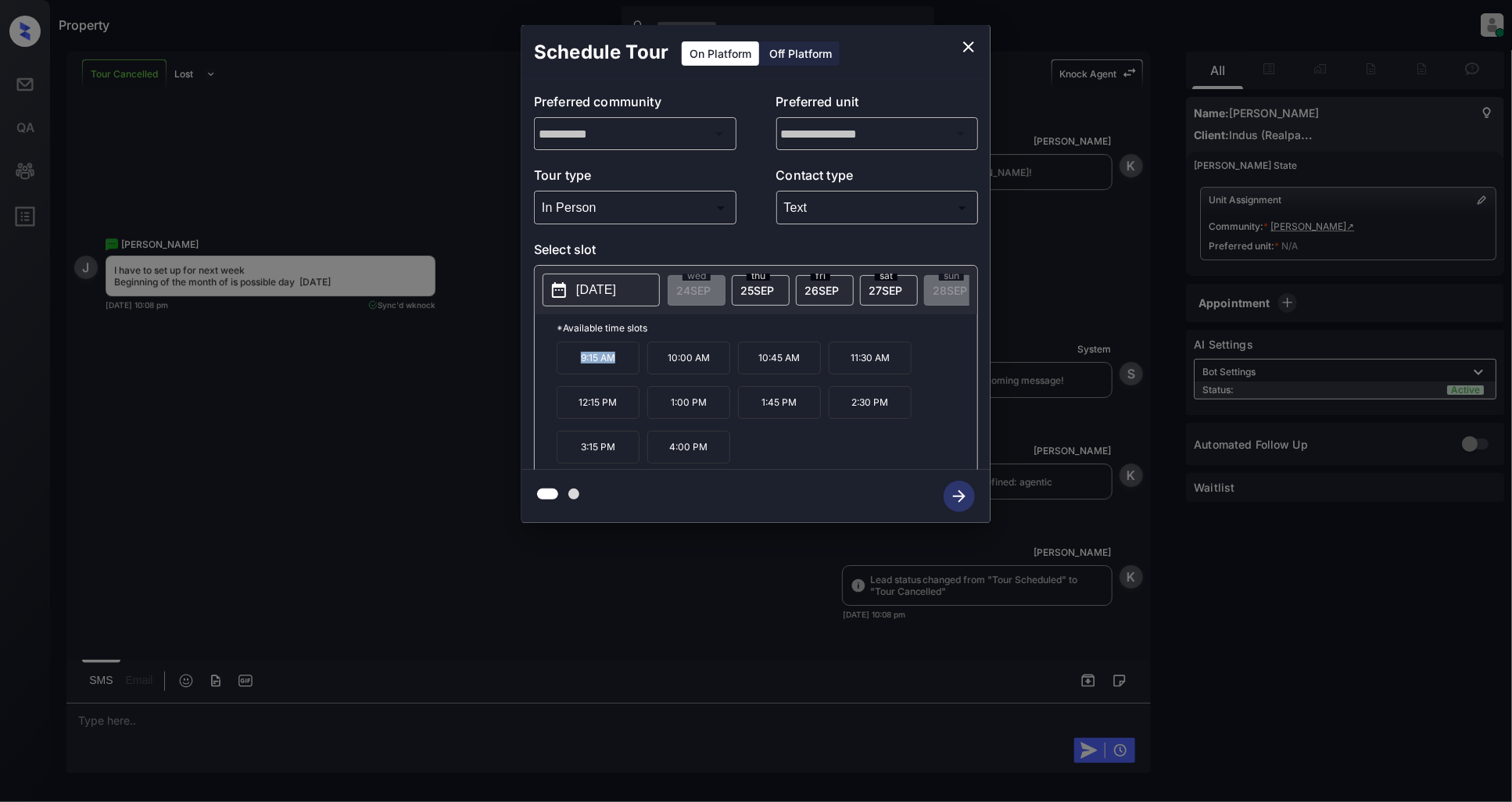
drag, startPoint x: 623, startPoint y: 374, endPoint x: 568, endPoint y: 373, distance: 55.0
click at [568, 373] on p "9:15 AM" at bounding box center [598, 357] width 83 height 33
copy p "9:15 AM"
drag, startPoint x: 619, startPoint y: 411, endPoint x: 568, endPoint y: 415, distance: 51.2
click at [568, 415] on p "12:15 PM" at bounding box center [598, 402] width 83 height 33
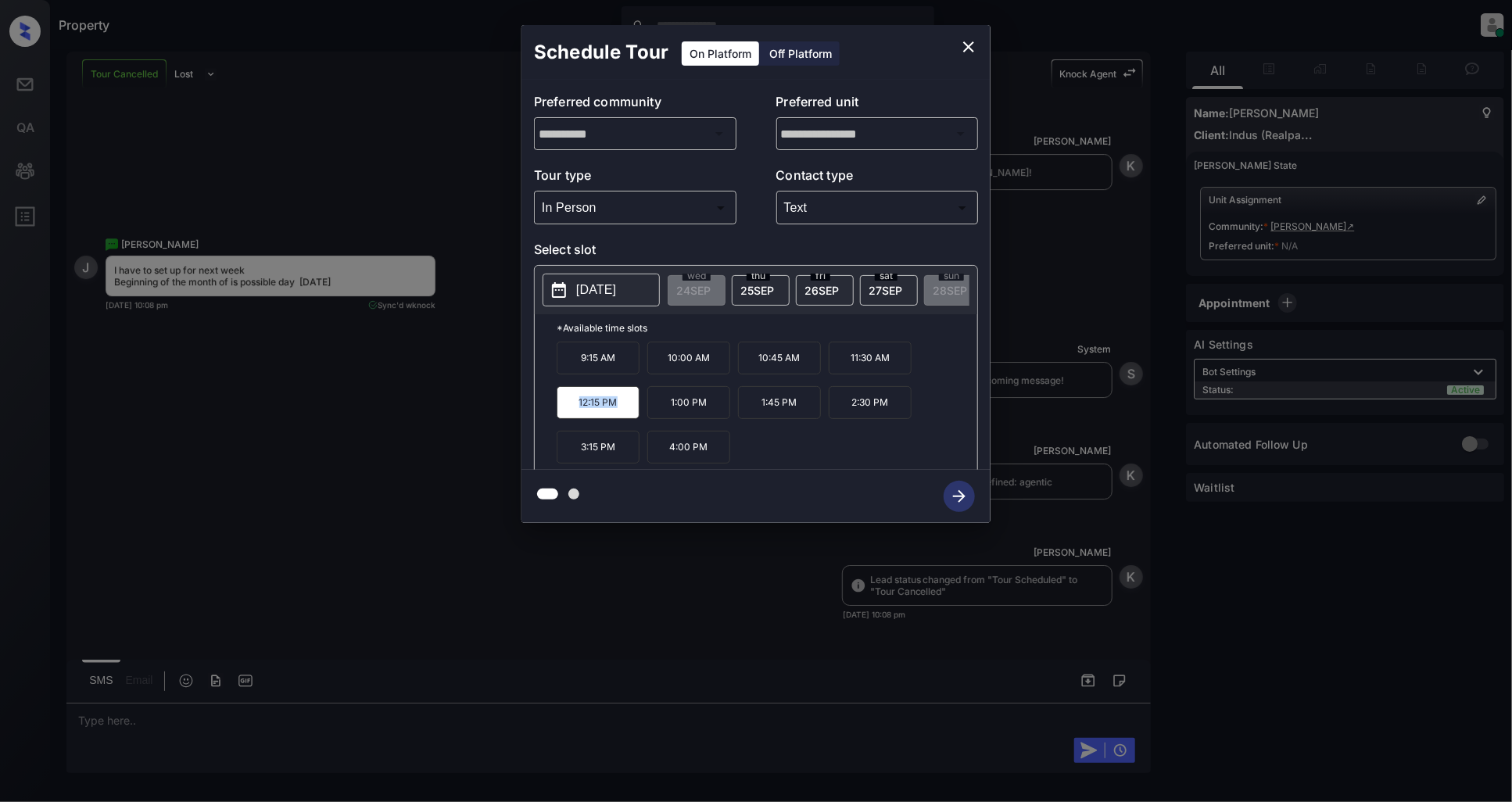
copy p "12:15 PM"
drag, startPoint x: 614, startPoint y: 455, endPoint x: 579, endPoint y: 455, distance: 35.0
click at [579, 455] on p "3:15 PM" at bounding box center [598, 447] width 83 height 33
copy p "3:15 PM"
click at [974, 43] on icon "close" at bounding box center [968, 47] width 19 height 19
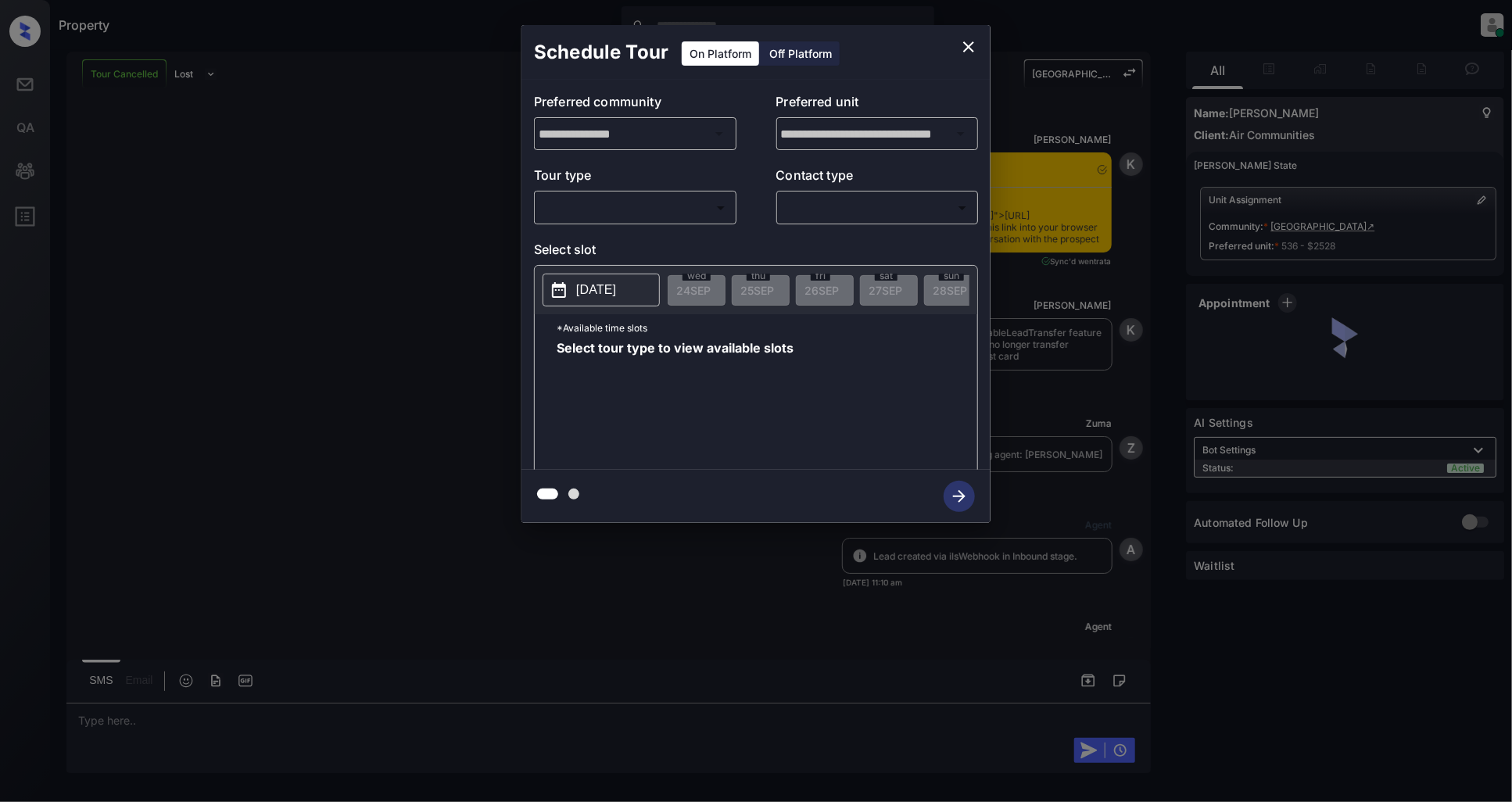
scroll to position [3943, 0]
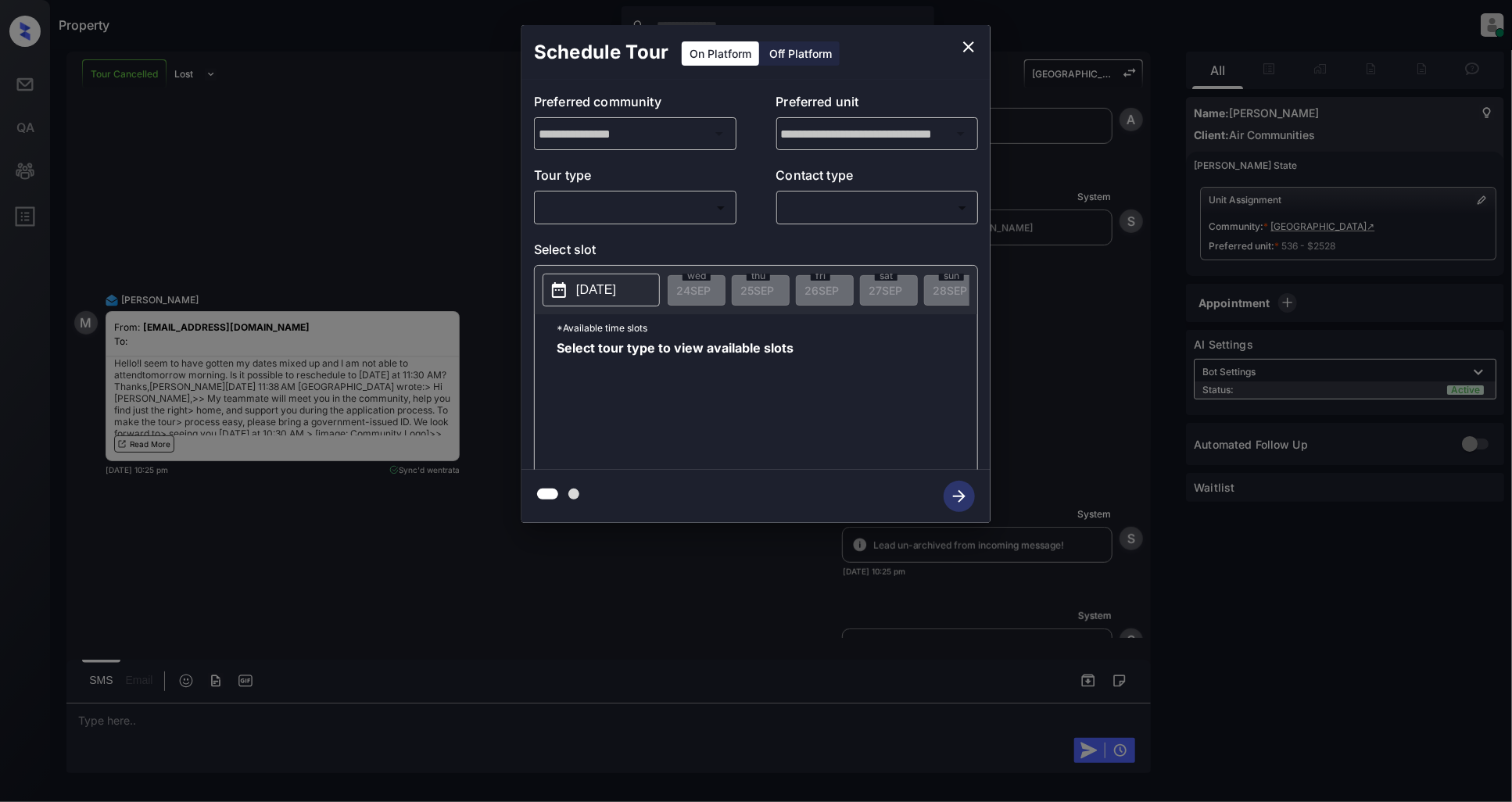
click at [632, 217] on body "Property [PERSON_NAME] Online Set yourself offline Set yourself on break Profil…" at bounding box center [756, 401] width 1512 height 802
click at [543, 238] on li "In Person" at bounding box center [634, 243] width 192 height 28
type input "********"
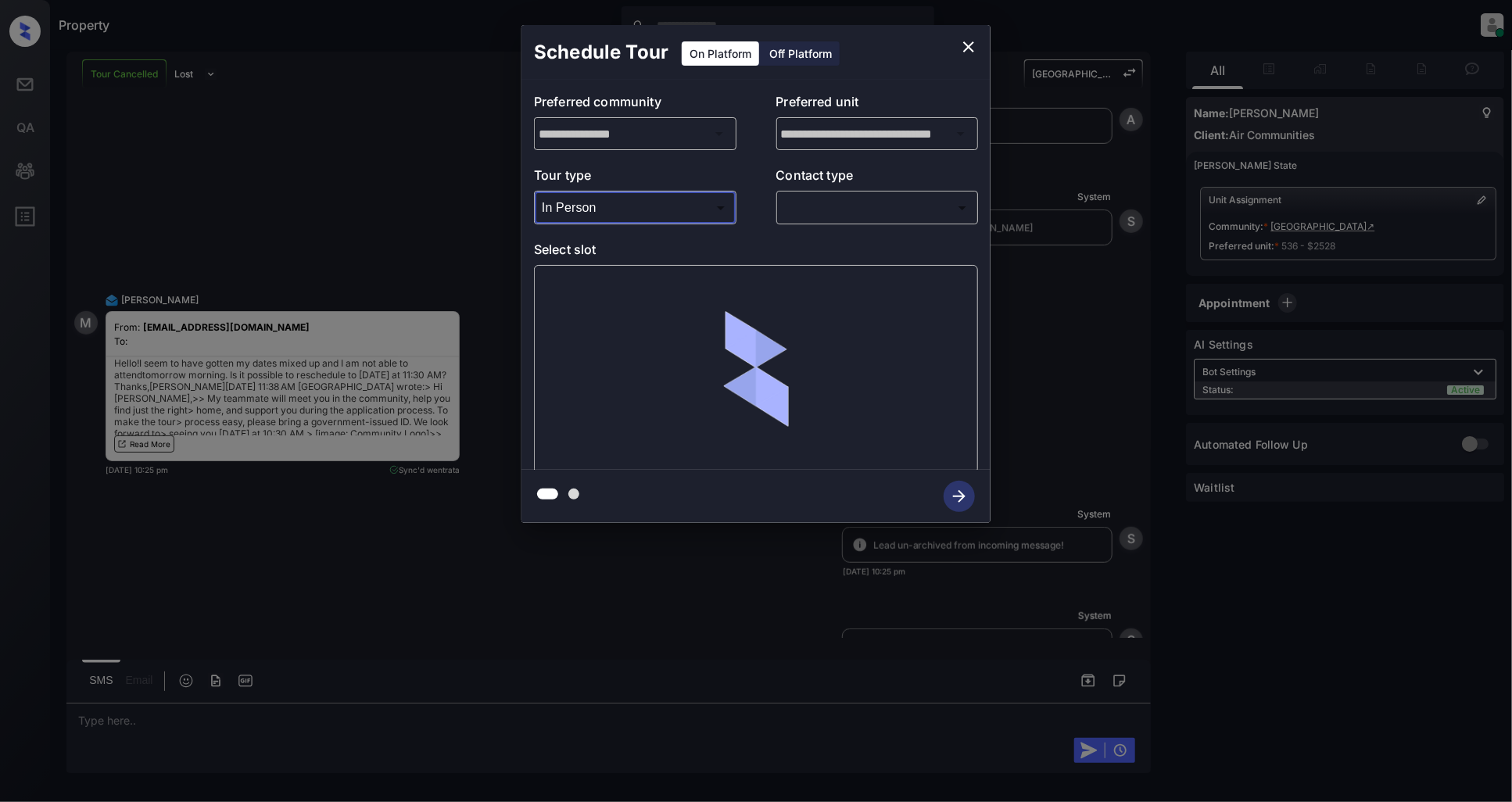
click at [815, 213] on body "Property [PERSON_NAME] Online Set yourself offline Set yourself on break Profil…" at bounding box center [756, 401] width 1512 height 802
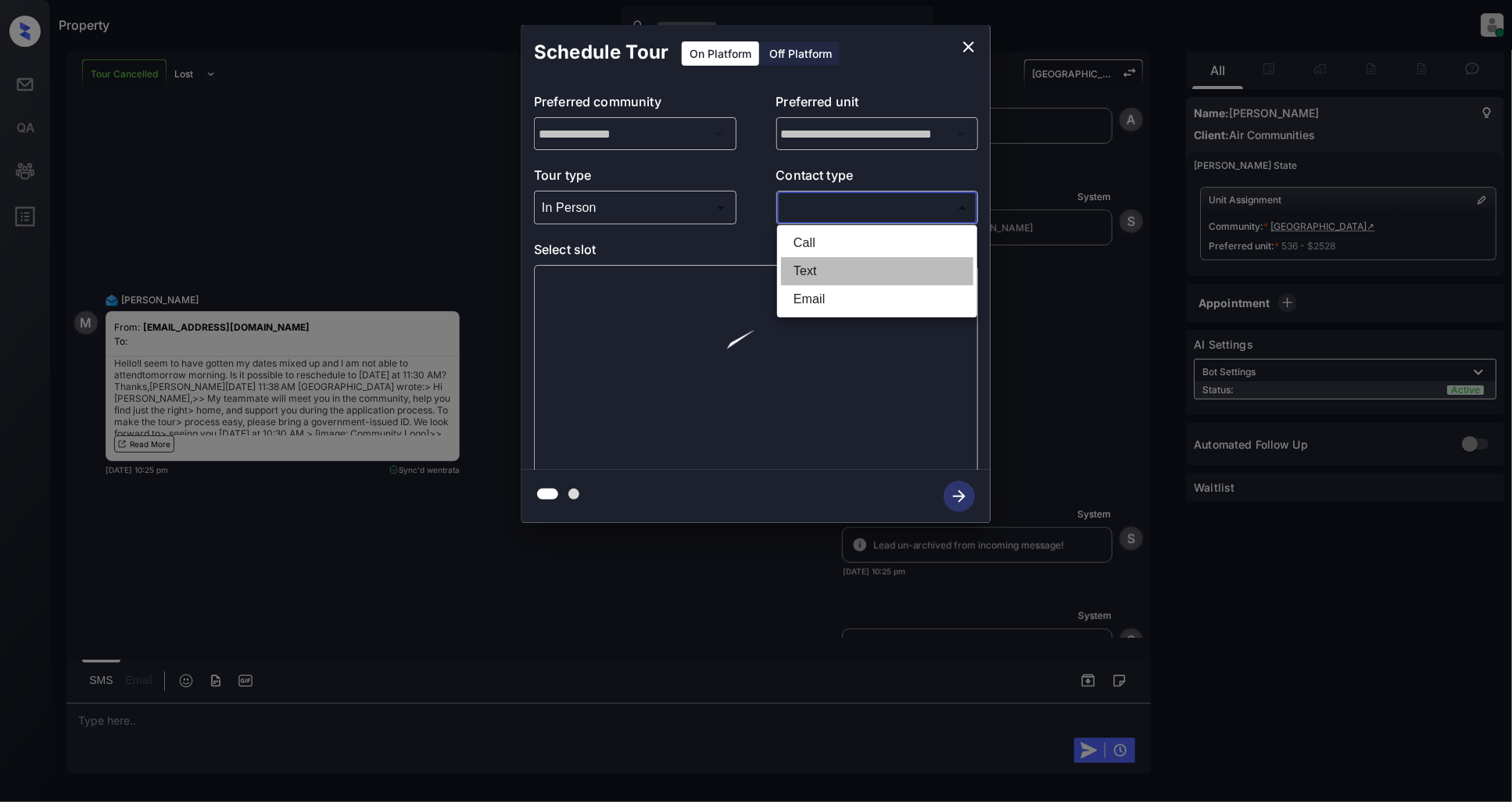
click at [821, 268] on li "Text" at bounding box center [876, 272] width 192 height 28
type input "****"
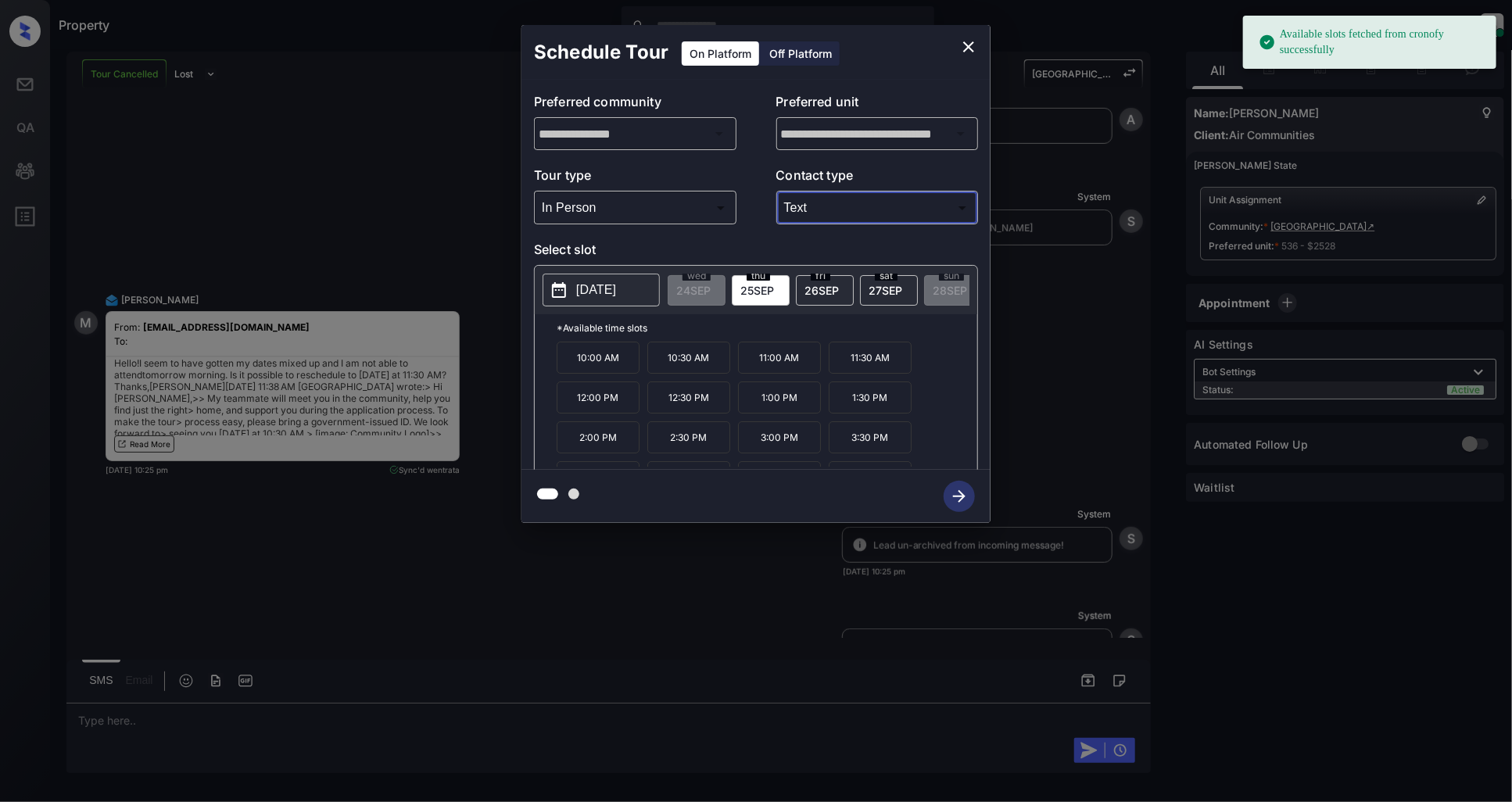
click at [583, 298] on p "2025-09-25" at bounding box center [596, 290] width 40 height 19
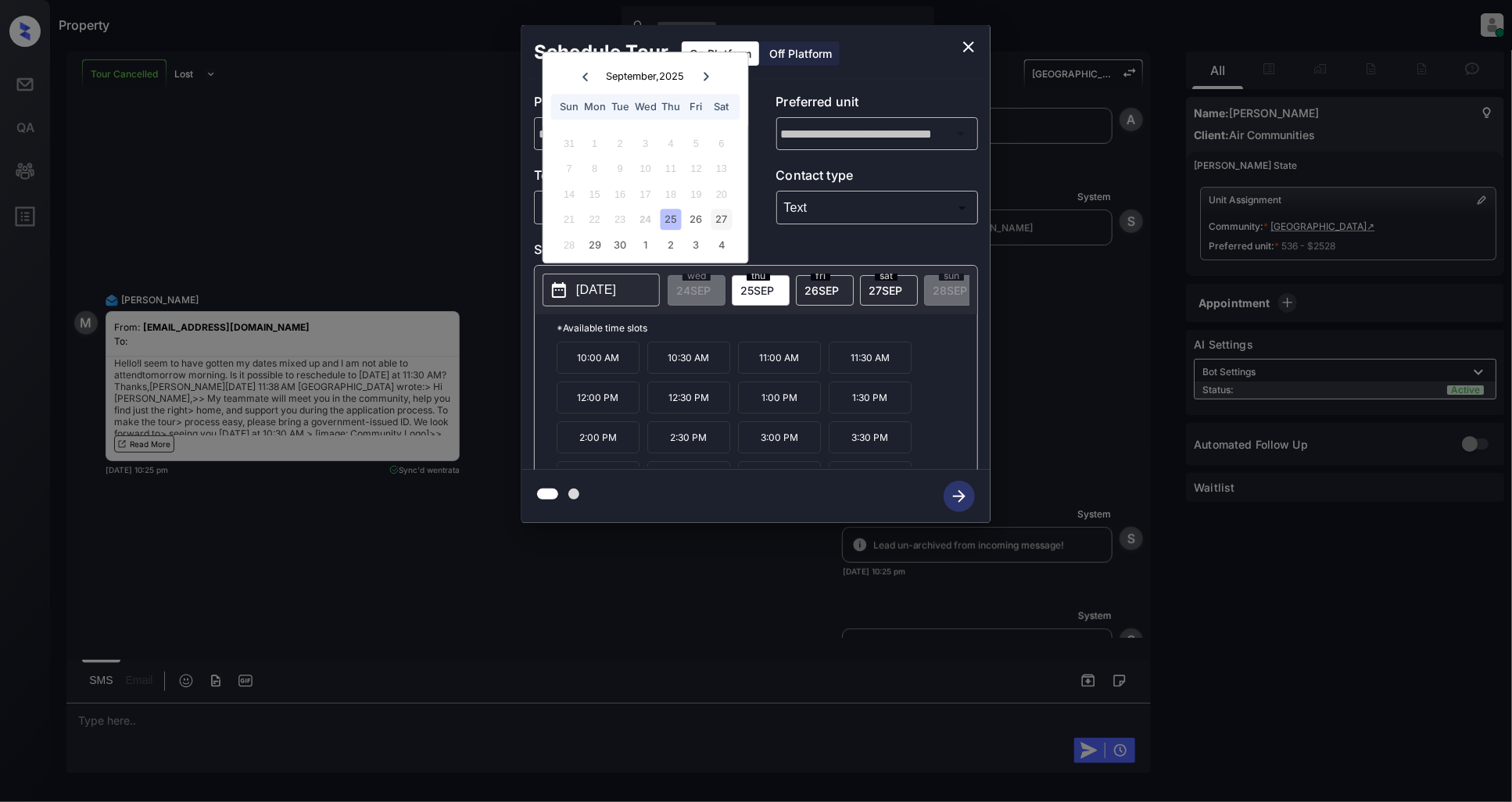
click at [724, 213] on div "27" at bounding box center [720, 220] width 21 height 21
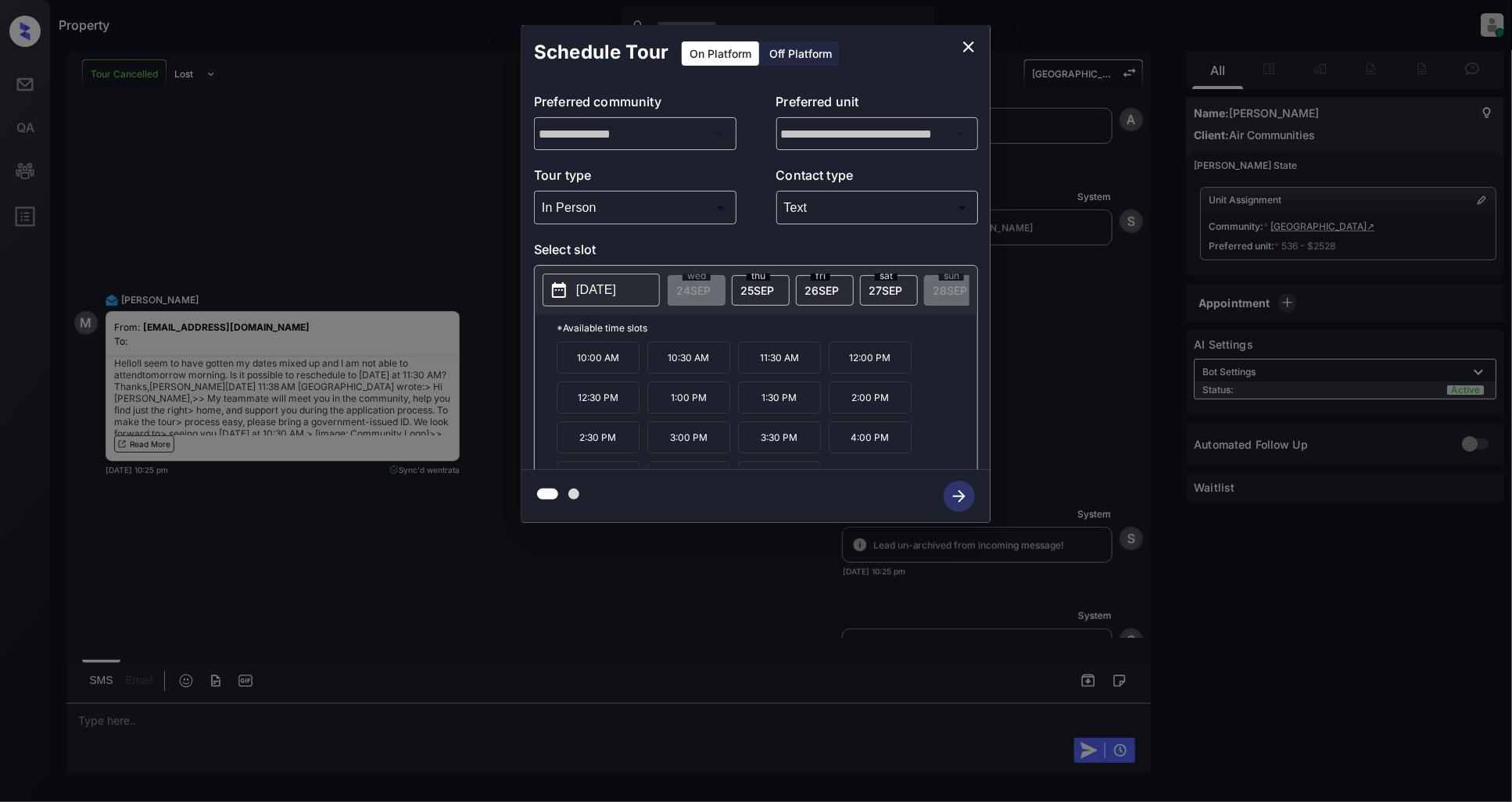
click at [765, 371] on p "11:30 AM" at bounding box center [779, 357] width 83 height 32
click at [955, 498] on icon "button" at bounding box center [959, 496] width 31 height 31
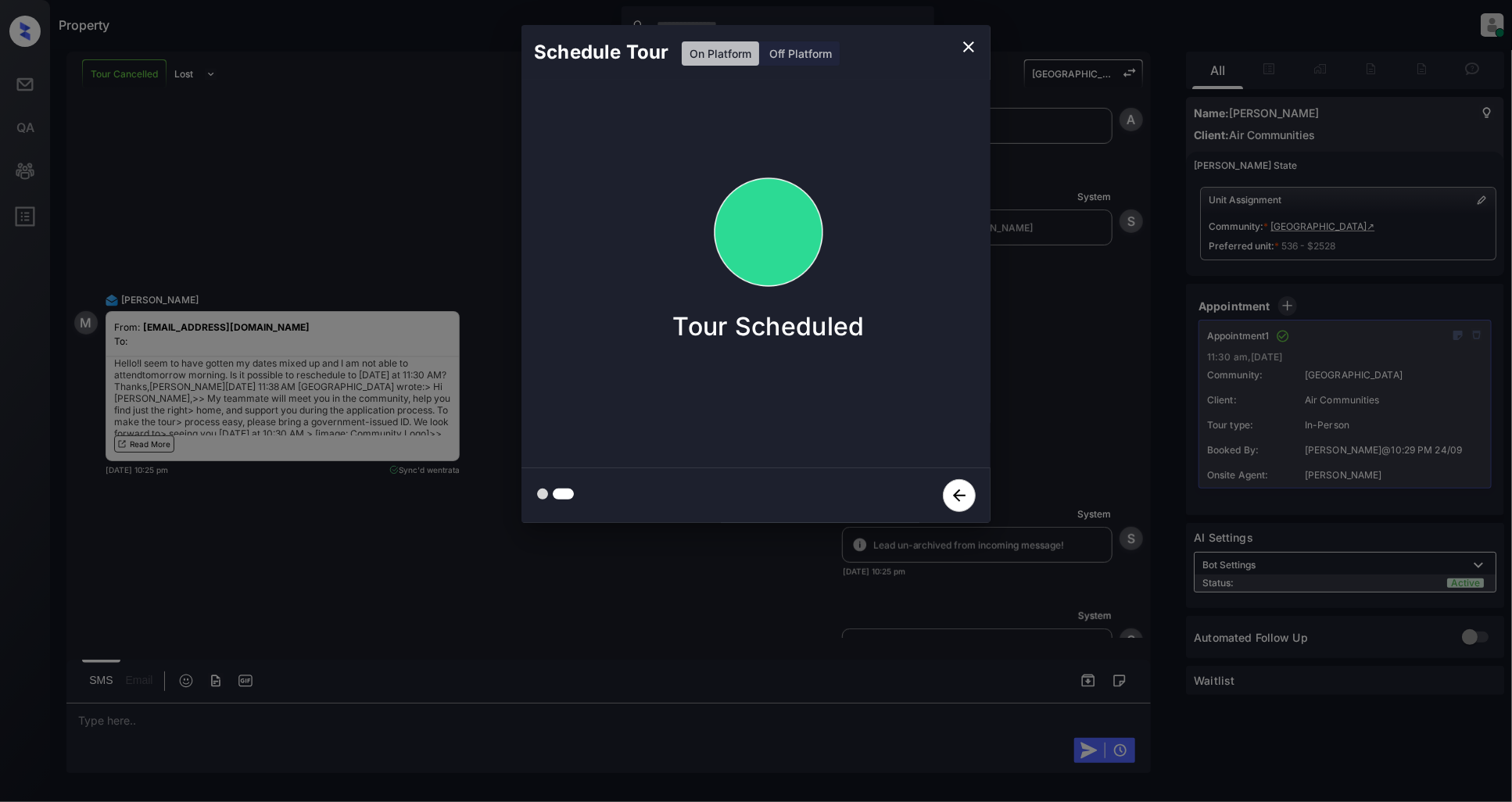
click at [963, 53] on icon "close" at bounding box center [968, 47] width 19 height 19
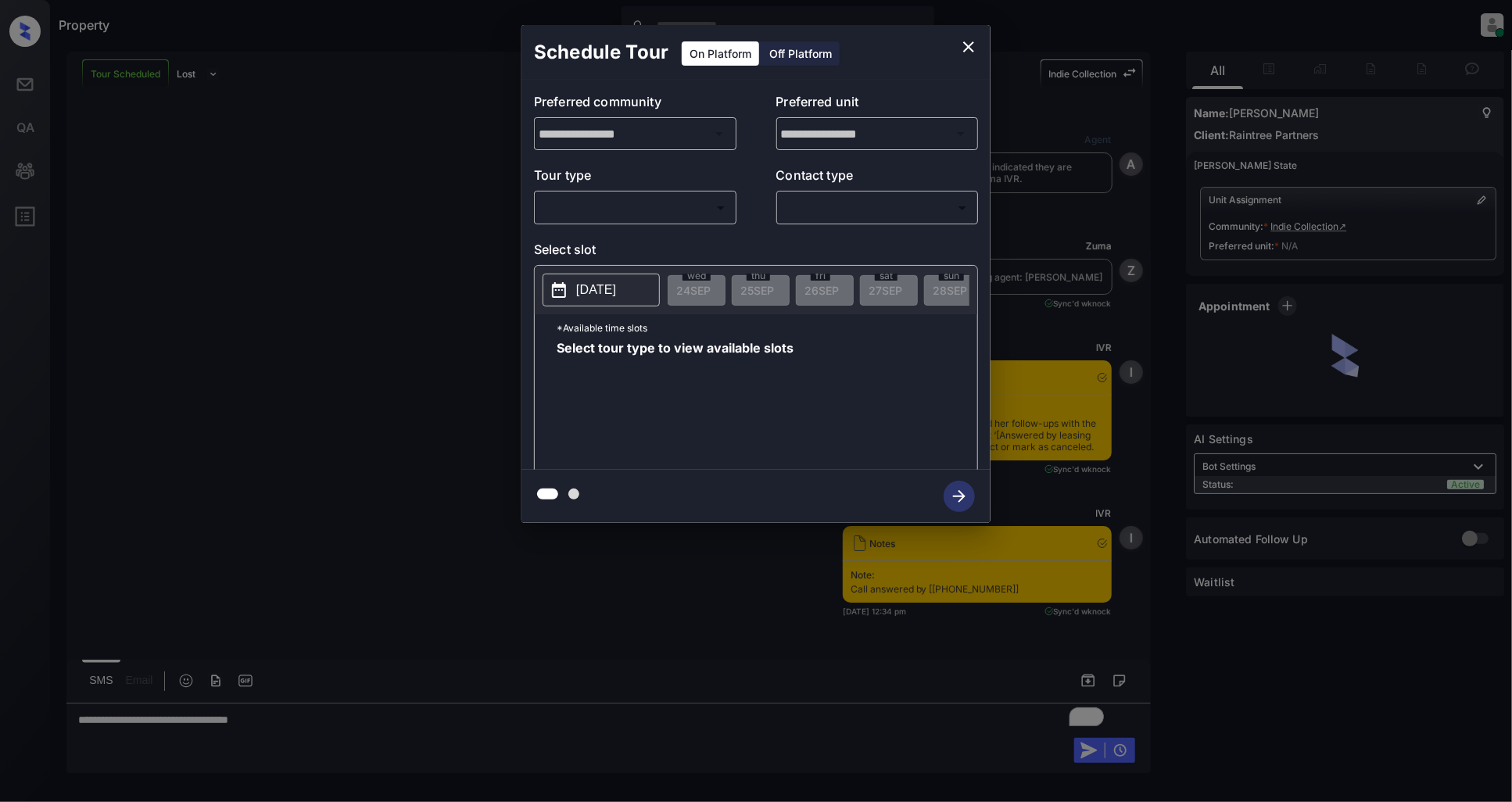
scroll to position [7438, 0]
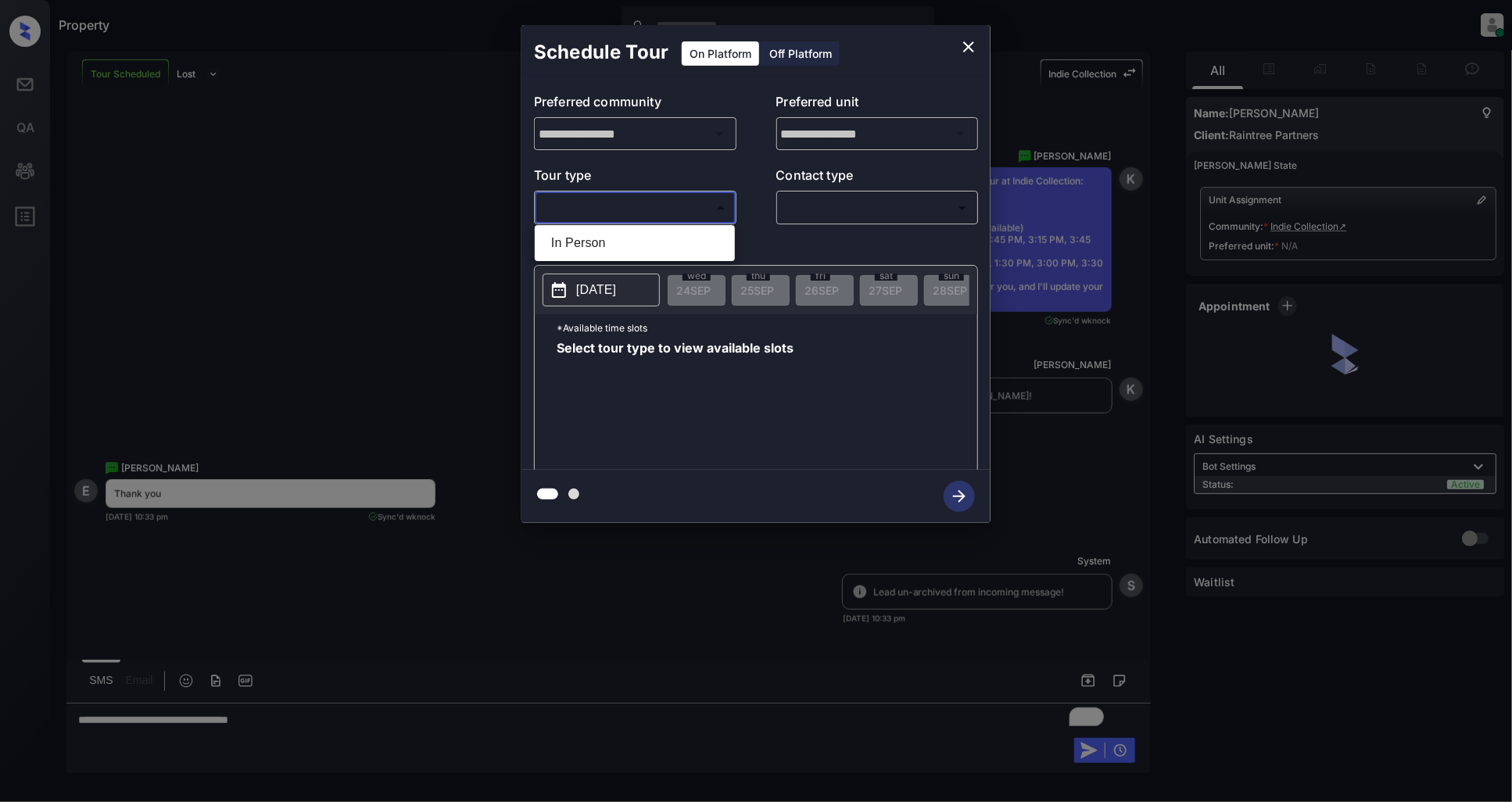
click at [658, 214] on body "Property [PERSON_NAME] Online Set yourself offline Set yourself on break Profil…" at bounding box center [756, 401] width 1512 height 802
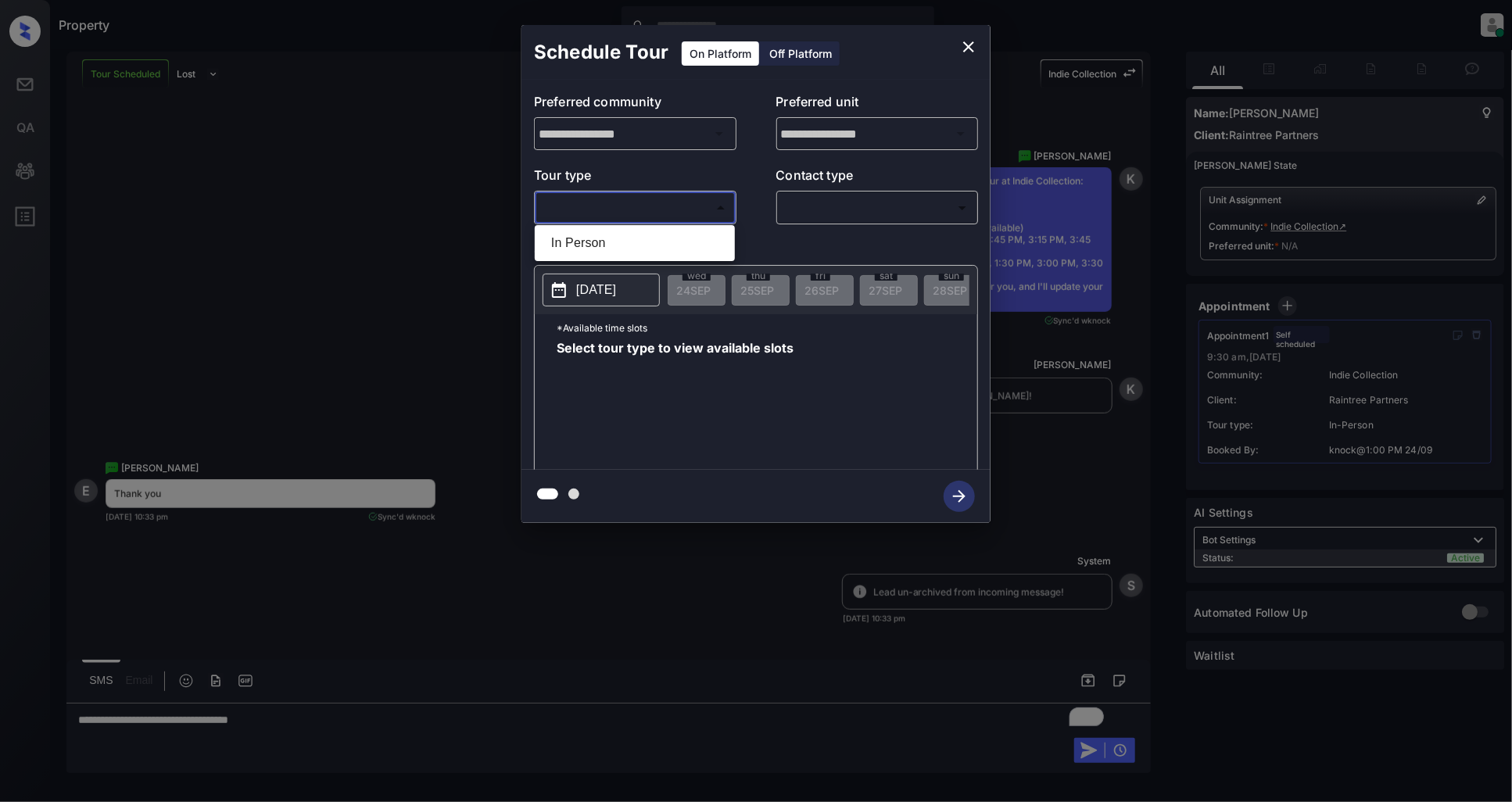
click at [579, 239] on li "In Person" at bounding box center [634, 243] width 192 height 28
type input "********"
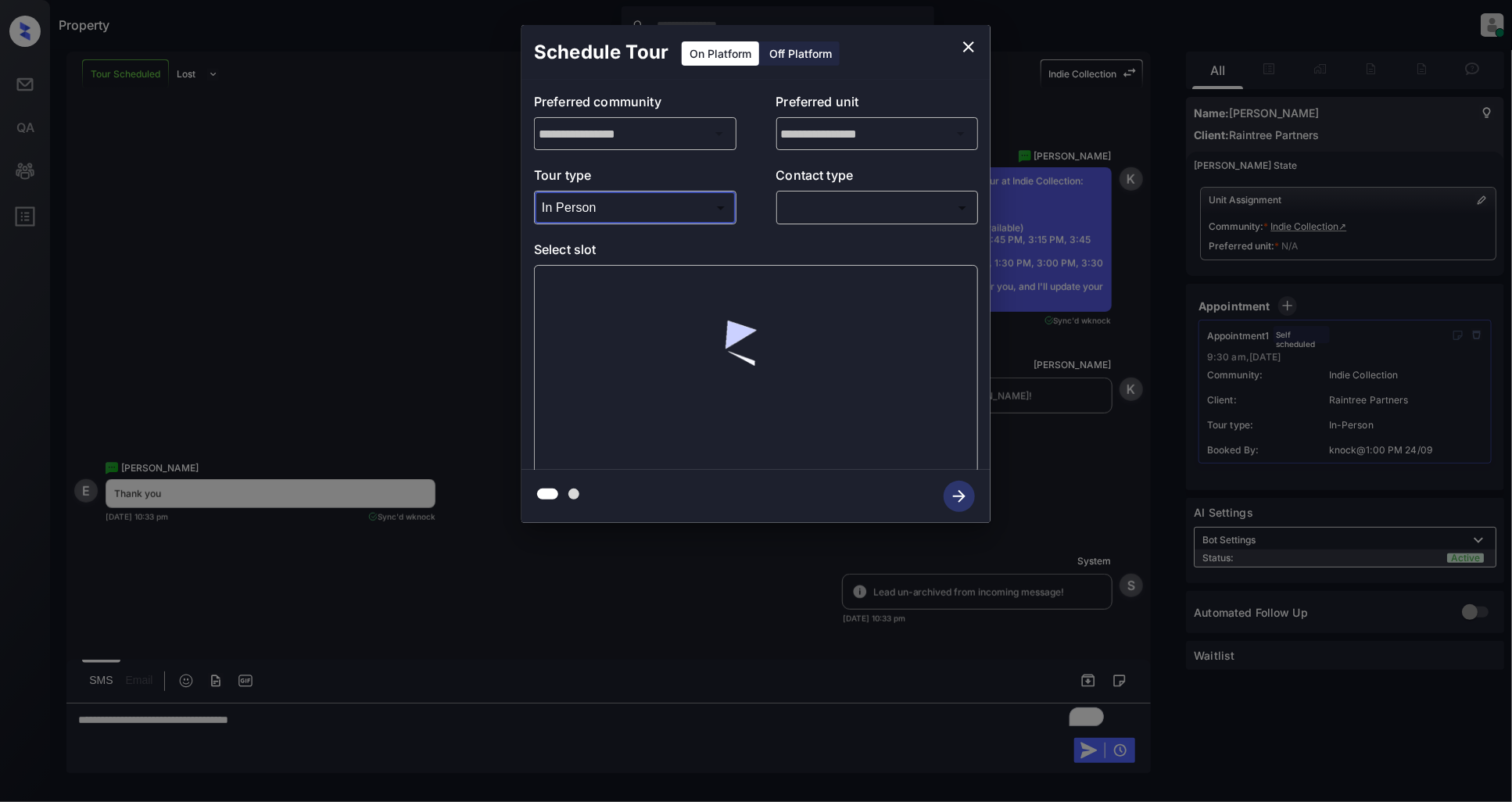
click at [798, 216] on body "Property [PERSON_NAME] Online Set yourself offline Set yourself on break Profil…" at bounding box center [756, 401] width 1512 height 802
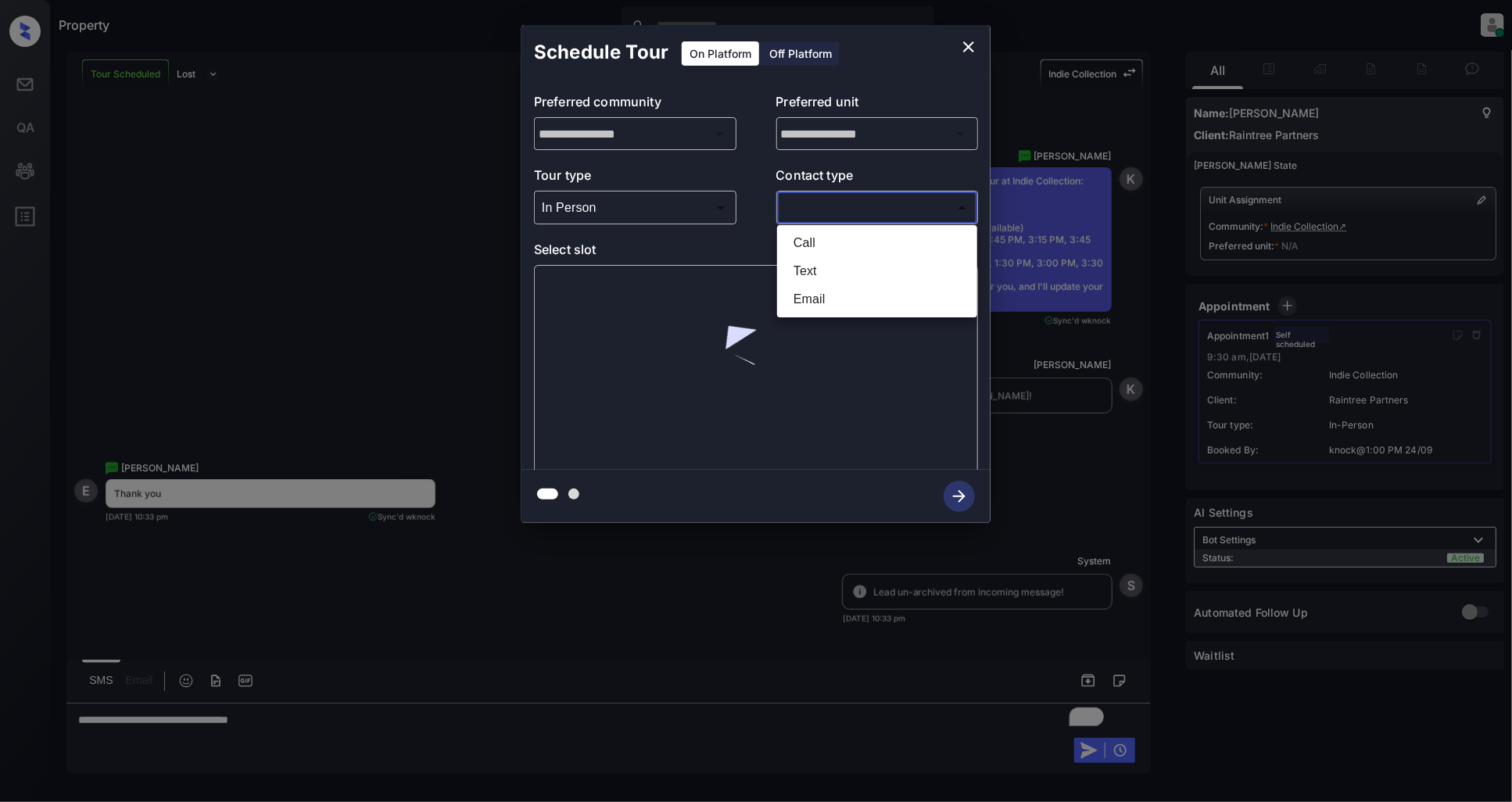
click at [829, 270] on li "Text" at bounding box center [876, 272] width 192 height 28
type input "****"
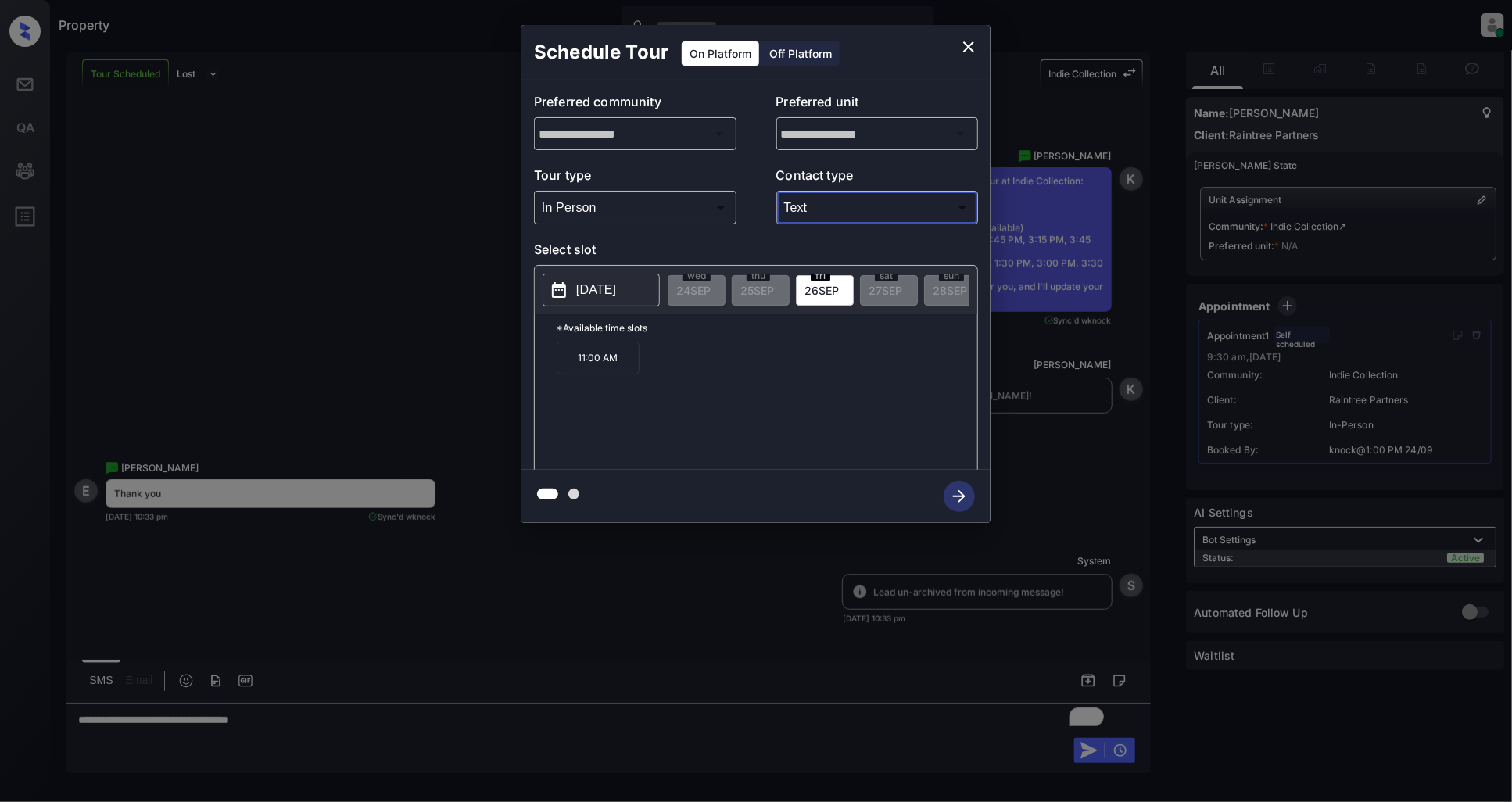
click at [598, 292] on p "[DATE]" at bounding box center [596, 290] width 40 height 19
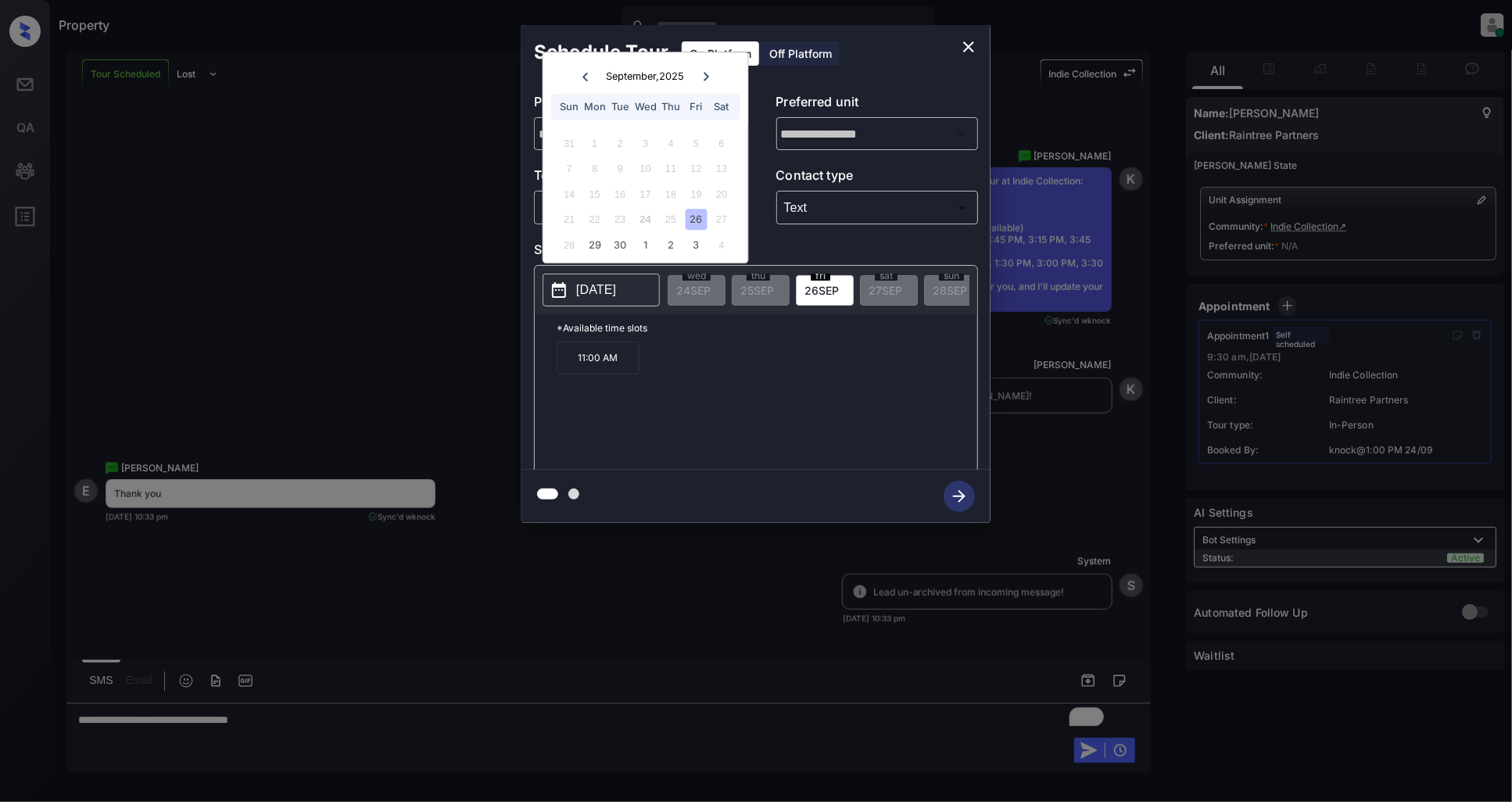
click at [386, 265] on div "**********" at bounding box center [756, 274] width 1512 height 548
